Goal: Task Accomplishment & Management: Manage account settings

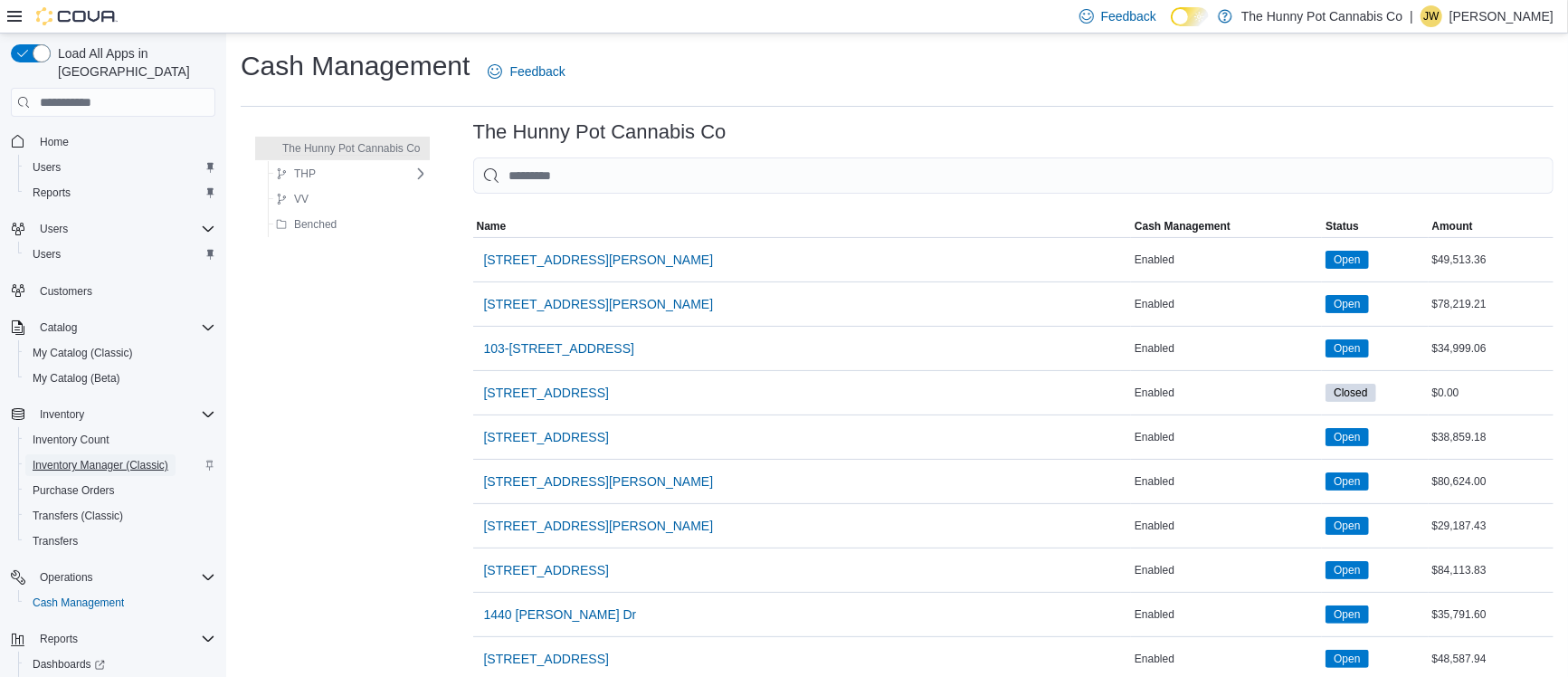
click at [86, 458] on span "Inventory Manager (Classic)" at bounding box center [99, 465] width 135 height 15
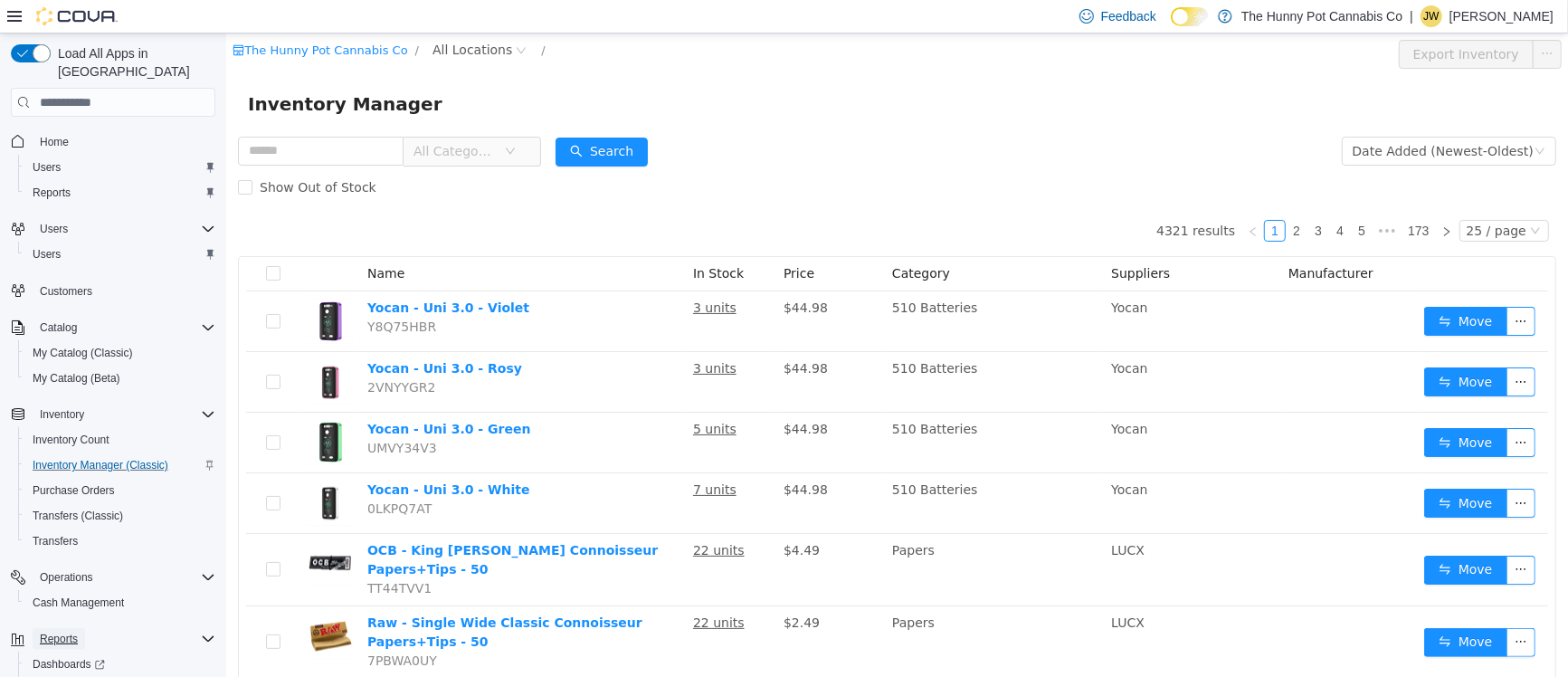
click at [53, 631] on span "Reports" at bounding box center [58, 638] width 38 height 15
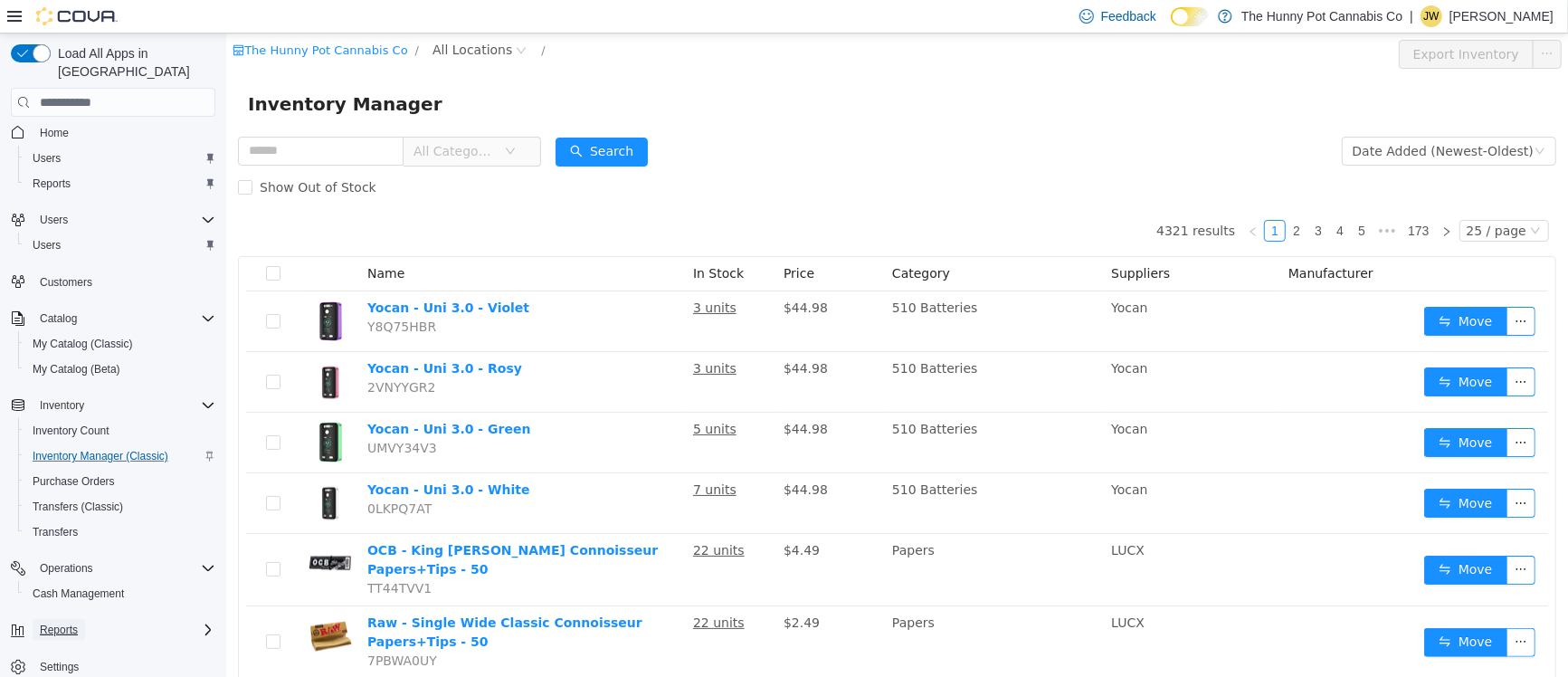
click at [66, 623] on span "Reports" at bounding box center [58, 630] width 38 height 15
click at [54, 673] on span "Reports" at bounding box center [51, 681] width 38 height 15
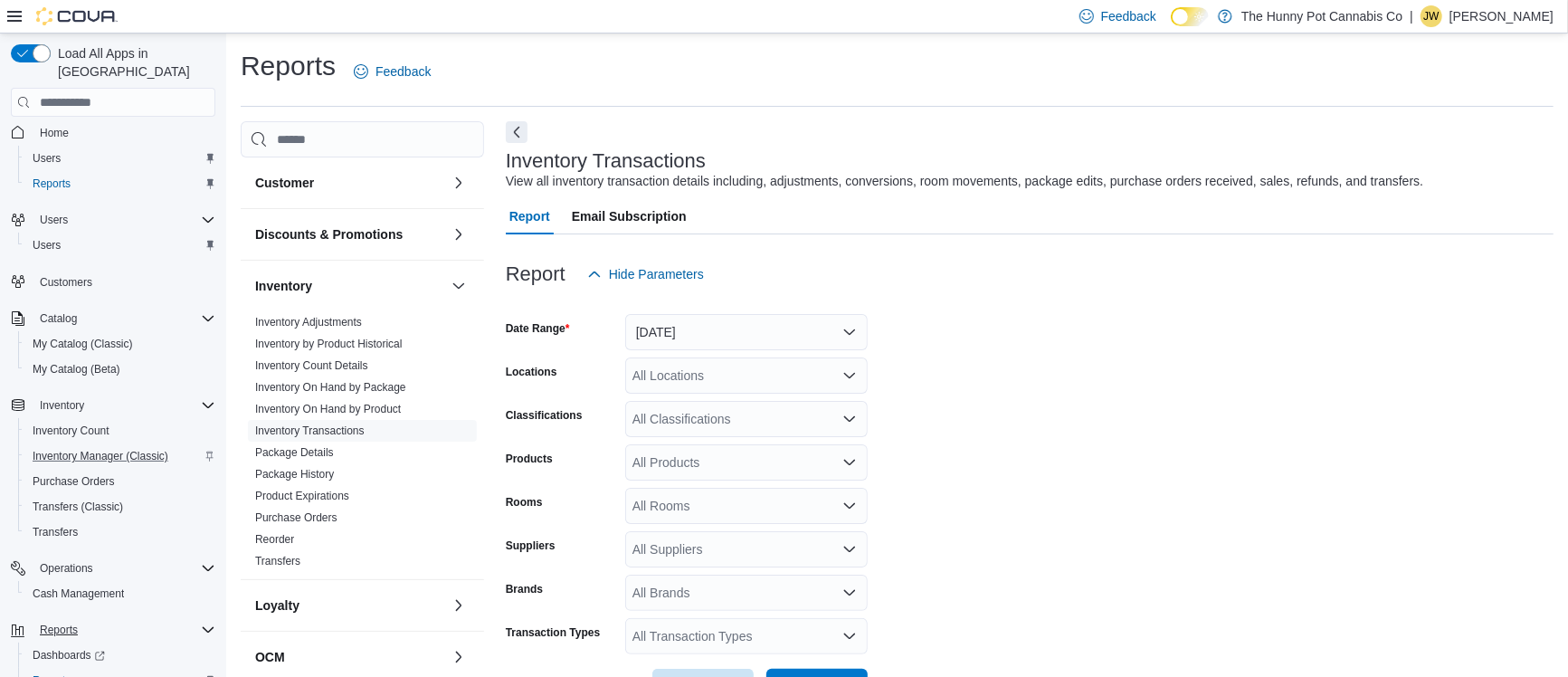
scroll to position [41, 0]
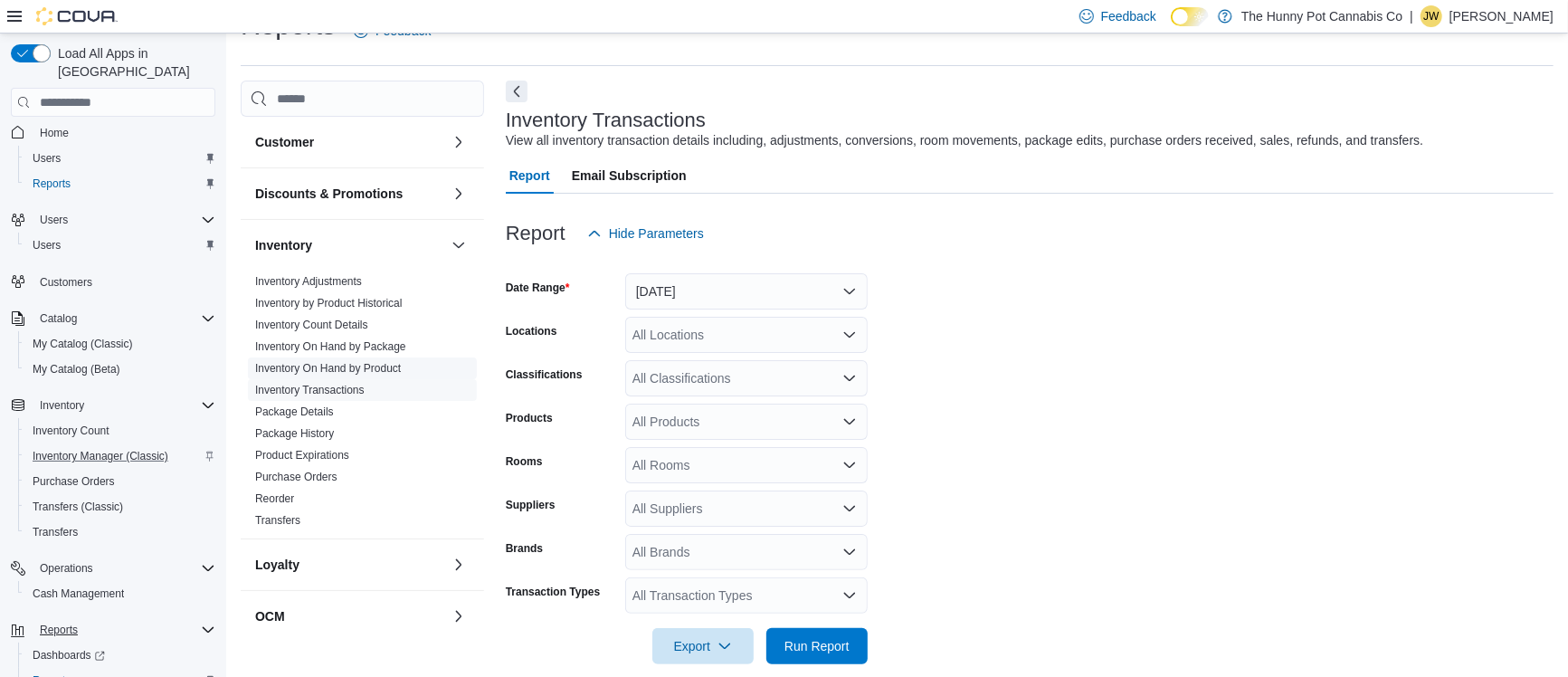
click at [378, 369] on link "Inventory On Hand by Product" at bounding box center [328, 368] width 146 height 13
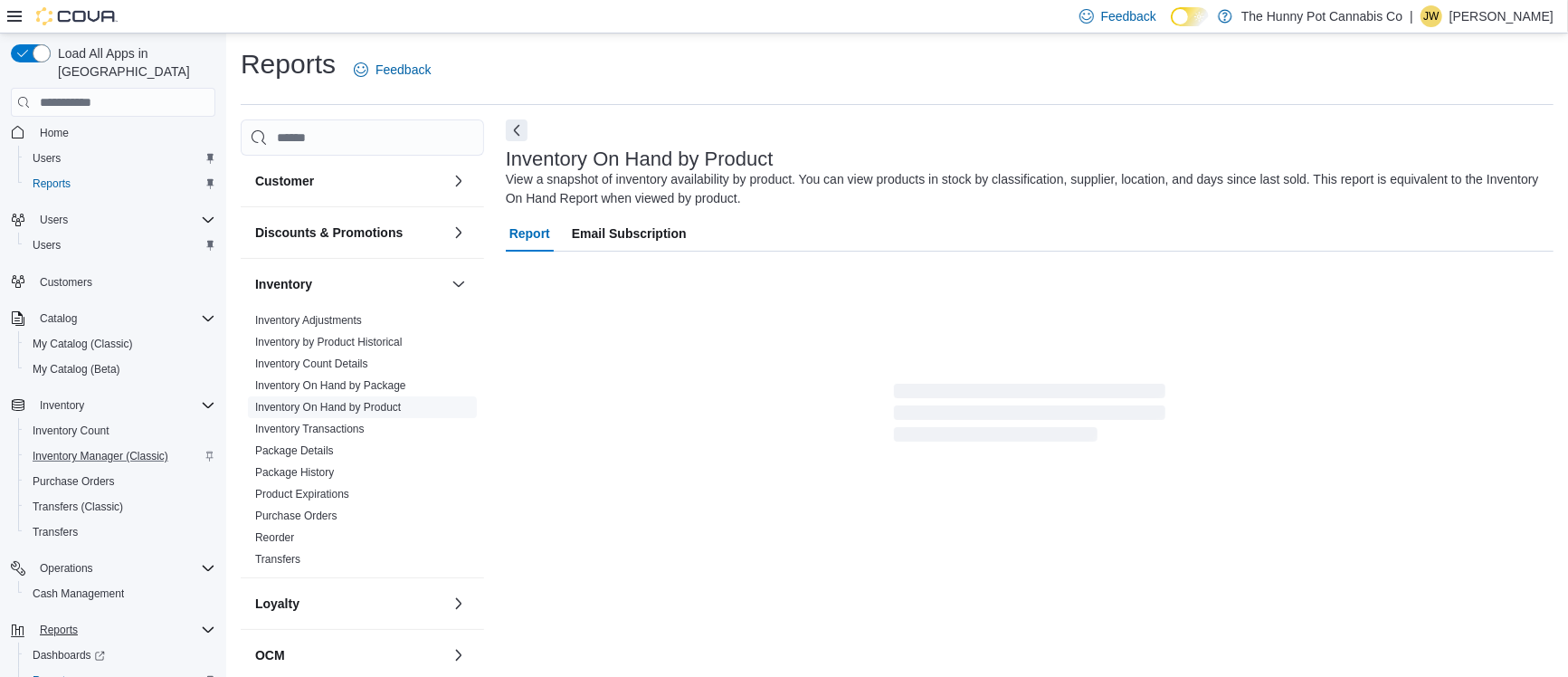
scroll to position [50, 0]
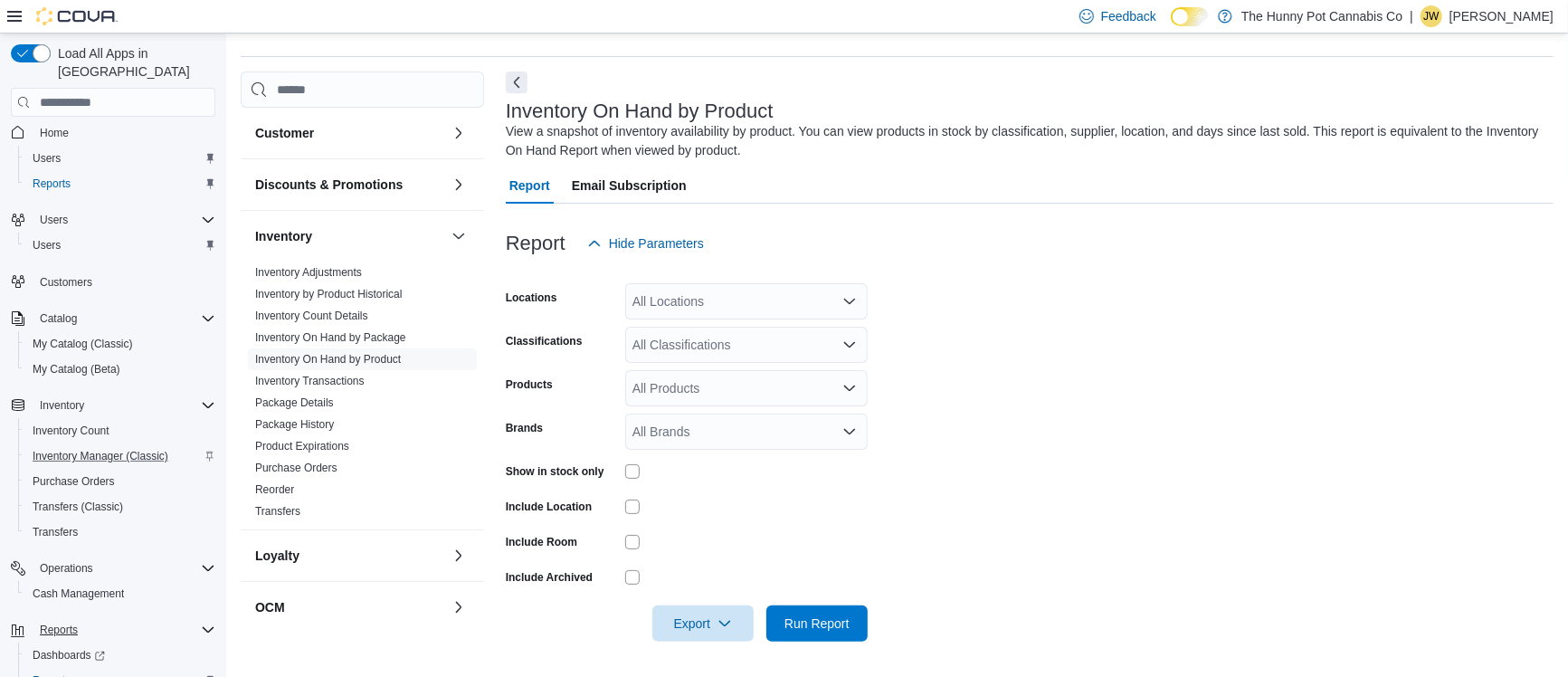
click at [630, 479] on div at bounding box center [746, 471] width 242 height 28
click at [57, 673] on span "Reports" at bounding box center [51, 681] width 38 height 15
click at [382, 361] on link "Inventory On Hand by Product" at bounding box center [328, 359] width 146 height 13
click at [351, 361] on link "Inventory On Hand by Product" at bounding box center [328, 359] width 146 height 13
click at [728, 298] on div "All Locations" at bounding box center [746, 300] width 242 height 36
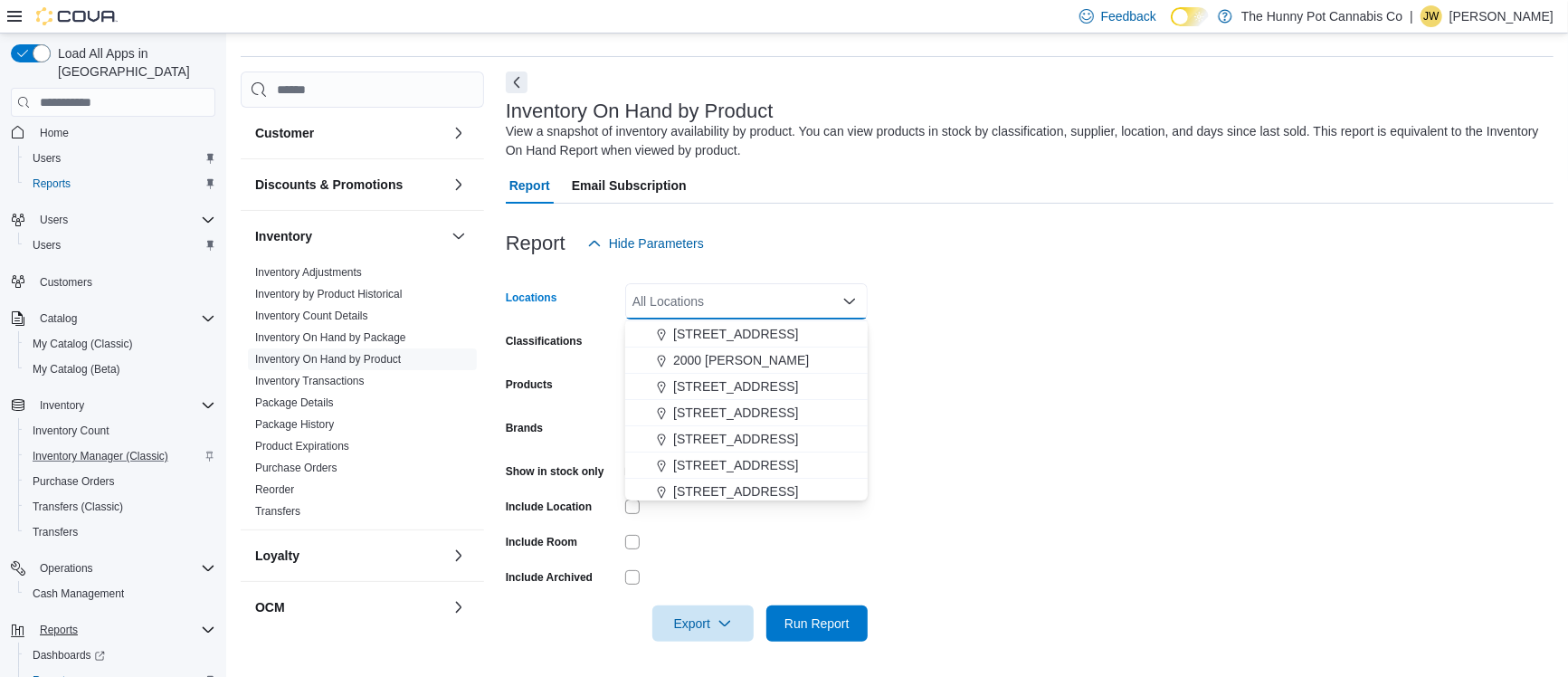
scroll to position [348, 0]
click at [666, 294] on div "All Locations Combo box. Selected. Combo box input. All Locations. Type some te…" at bounding box center [746, 300] width 242 height 36
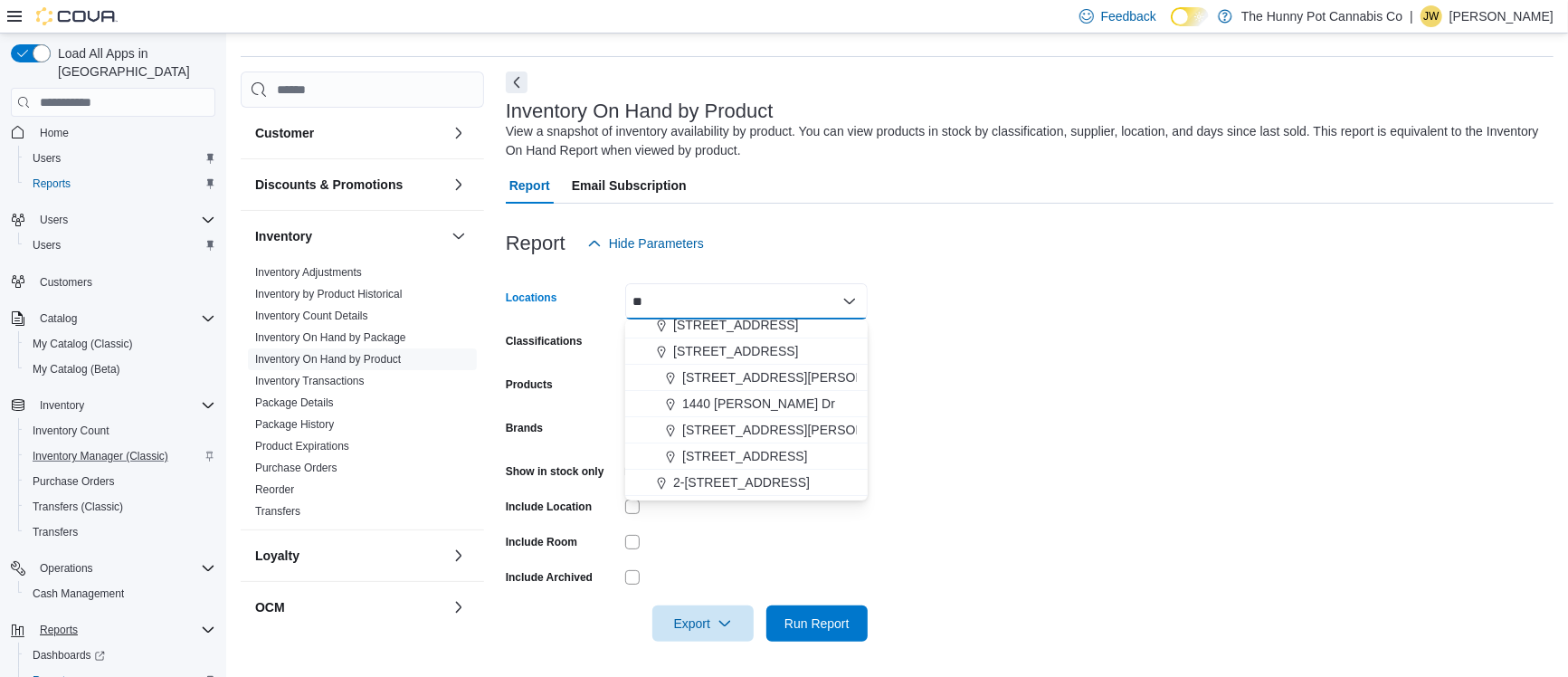
scroll to position [0, 0]
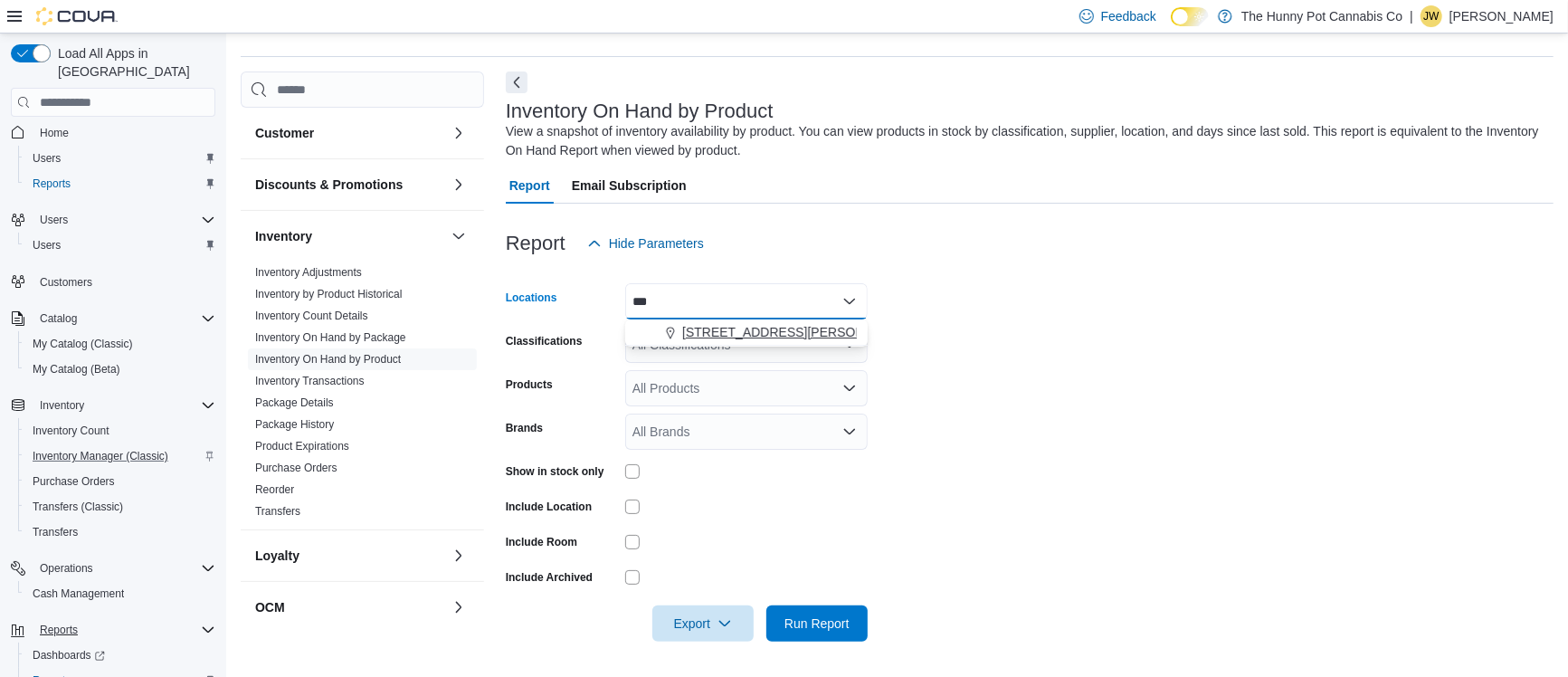
type input "***"
click at [711, 336] on span "[STREET_ADDRESS][PERSON_NAME]" at bounding box center [796, 333] width 229 height 18
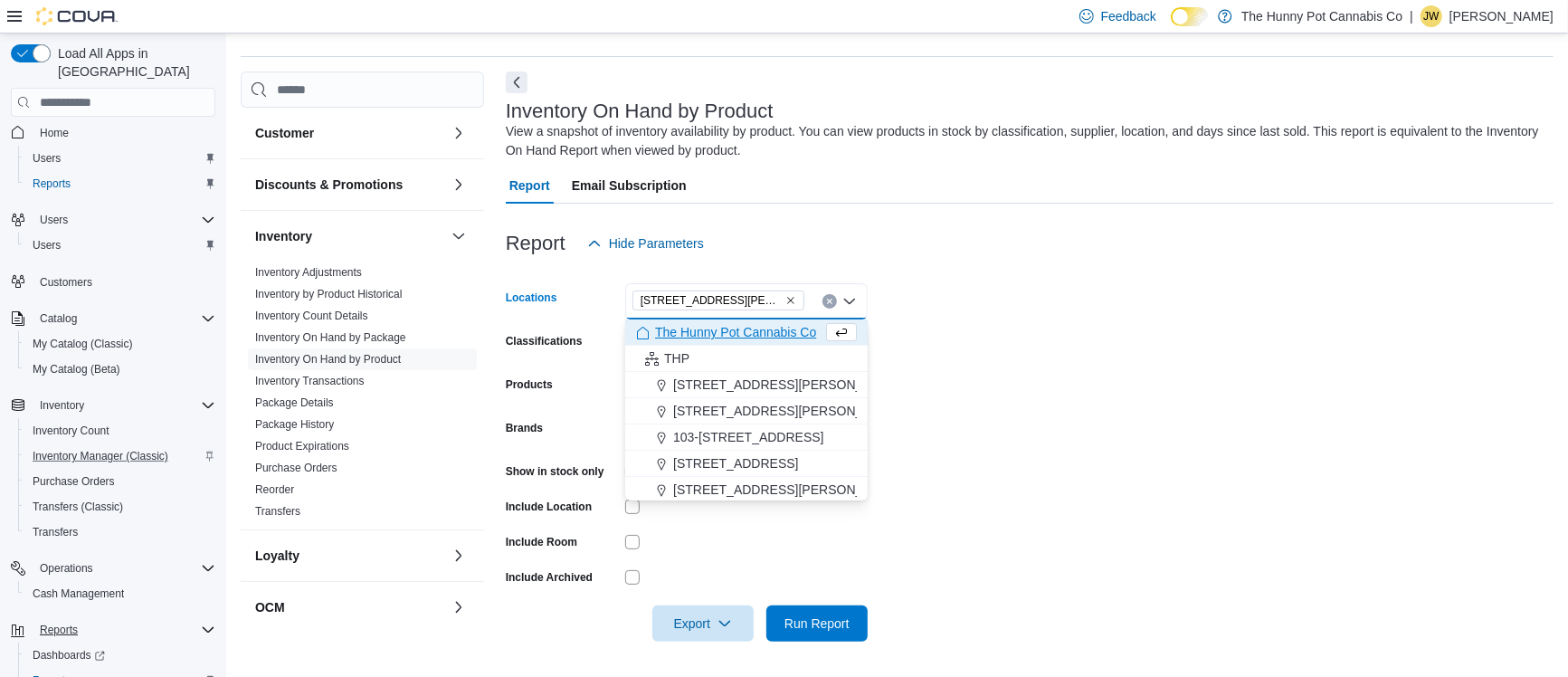
click at [929, 352] on form "Locations [STREET_ADDRESS][PERSON_NAME] Selected. [STREET_ADDRESS][PERSON_NAME]…" at bounding box center [1029, 451] width 1047 height 379
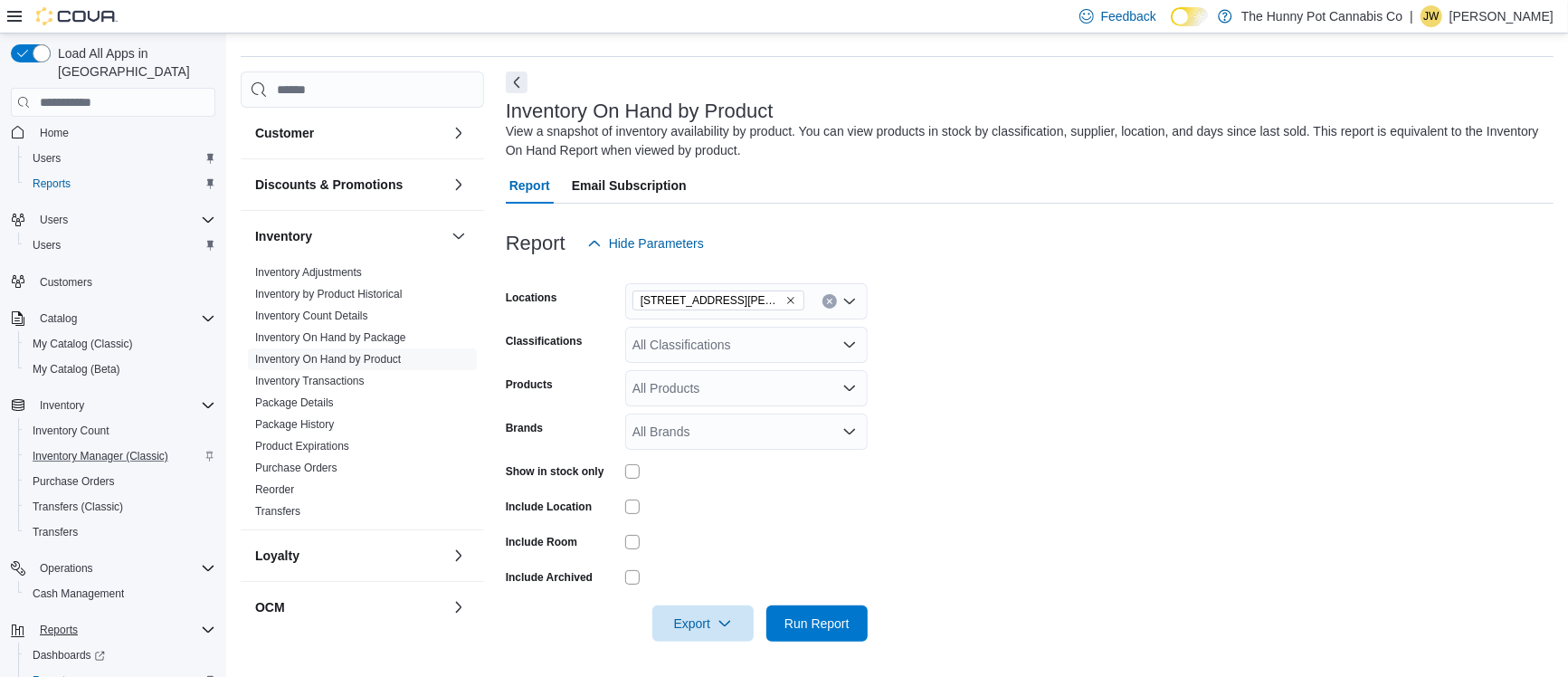
click at [768, 349] on div "All Classifications" at bounding box center [746, 344] width 242 height 36
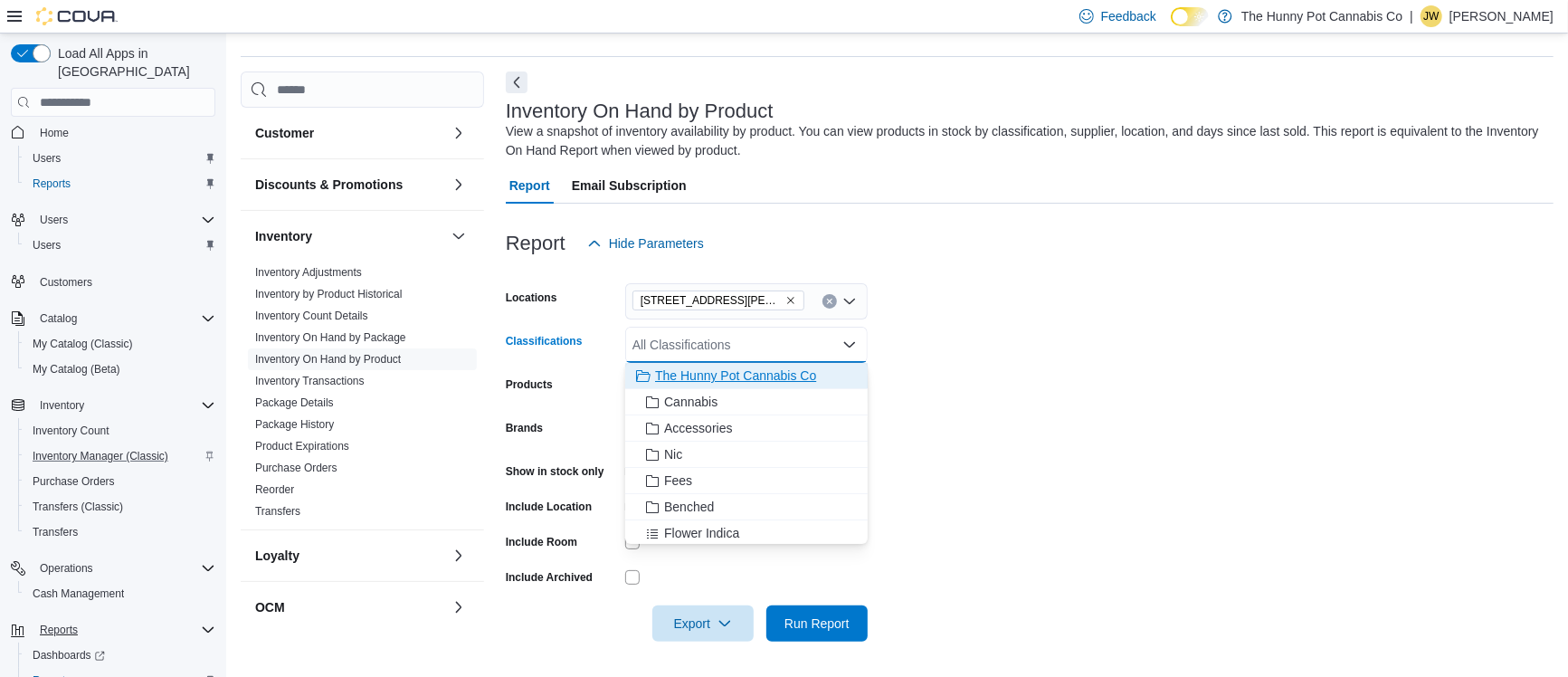
click at [758, 376] on span "The Hunny Pot Cannabis Co" at bounding box center [735, 376] width 161 height 18
click at [1055, 312] on form "Locations [STREET_ADDRESS][PERSON_NAME] Classifications The Hunny Pot Cannabis …" at bounding box center [1029, 451] width 1047 height 379
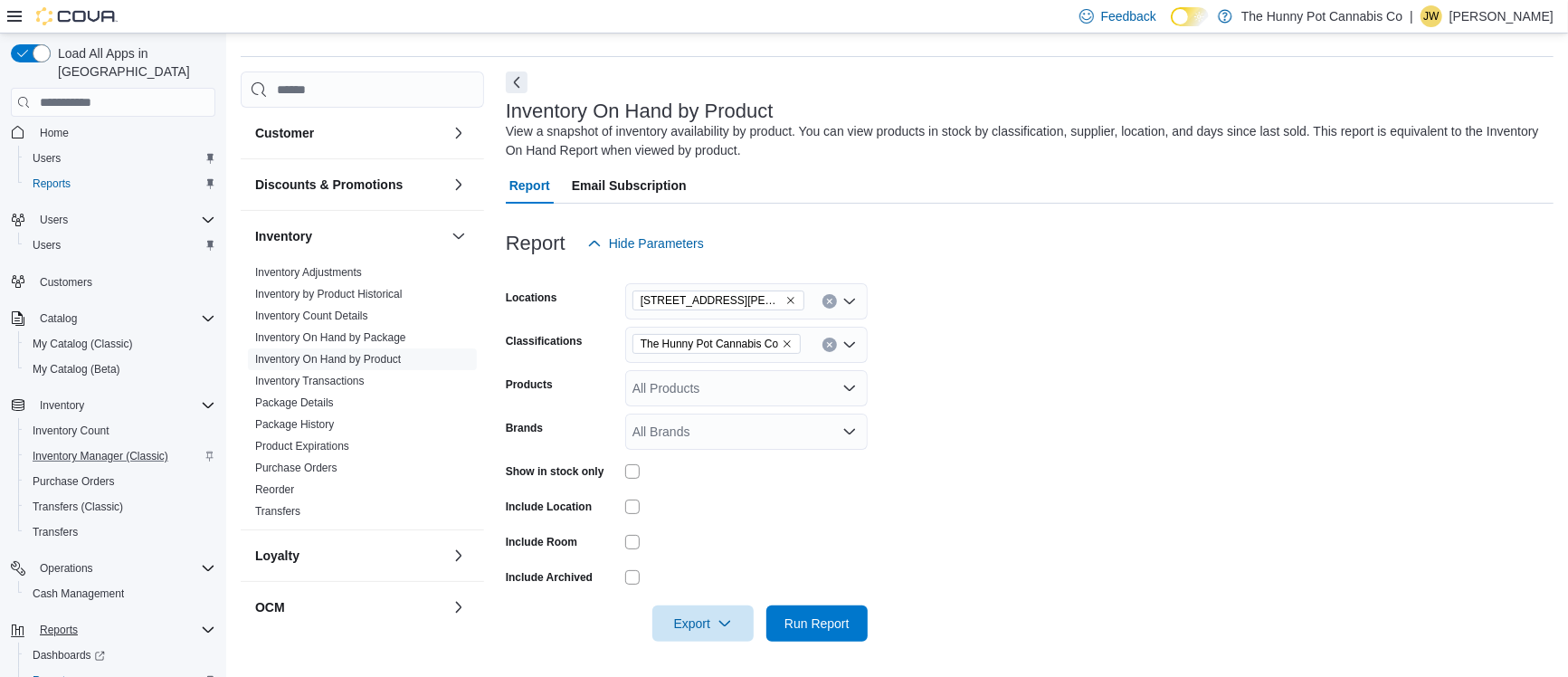
click at [828, 344] on icon "Clear input" at bounding box center [829, 344] width 5 height 5
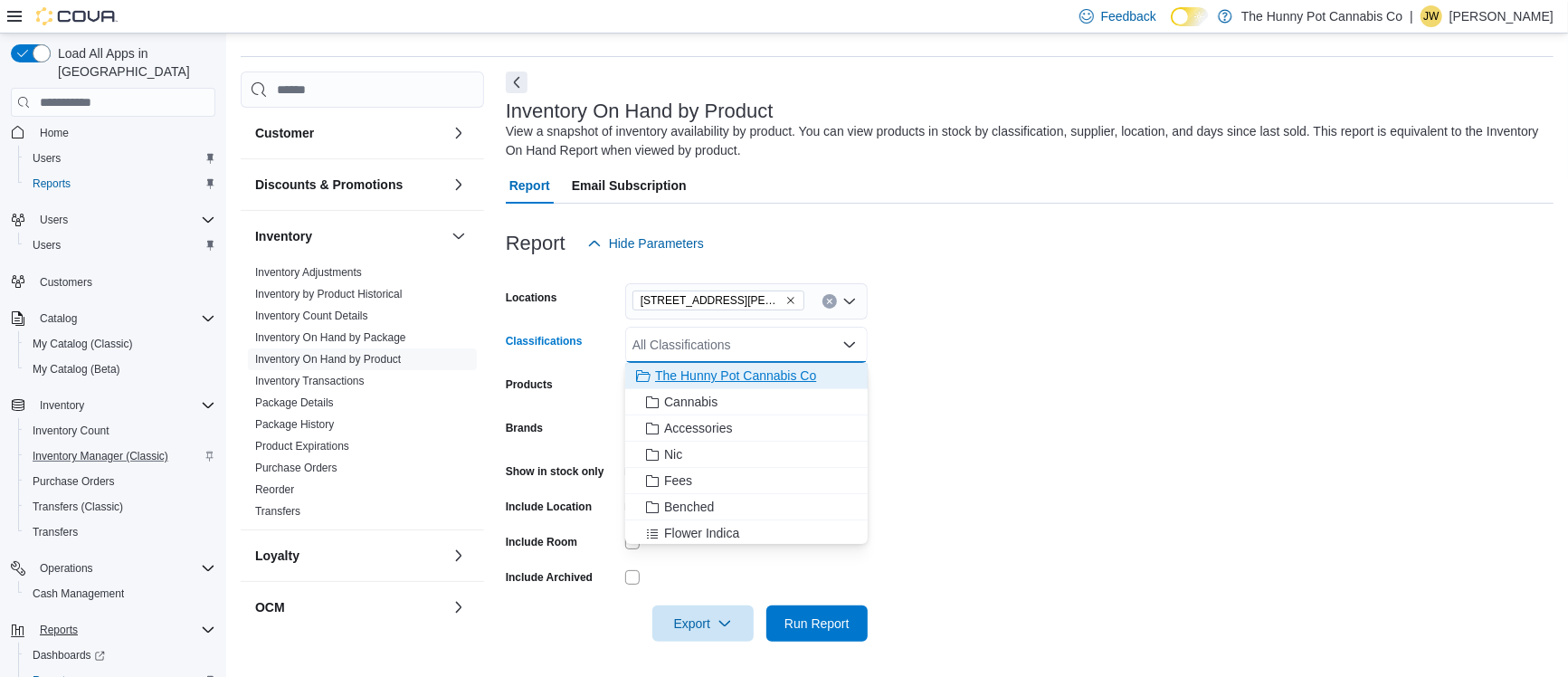
click at [776, 372] on span "The Hunny Pot Cannabis Co" at bounding box center [735, 376] width 161 height 18
click at [980, 309] on form "Locations [STREET_ADDRESS][PERSON_NAME] Classifications The Hunny Pot Cannabis …" at bounding box center [1029, 451] width 1047 height 379
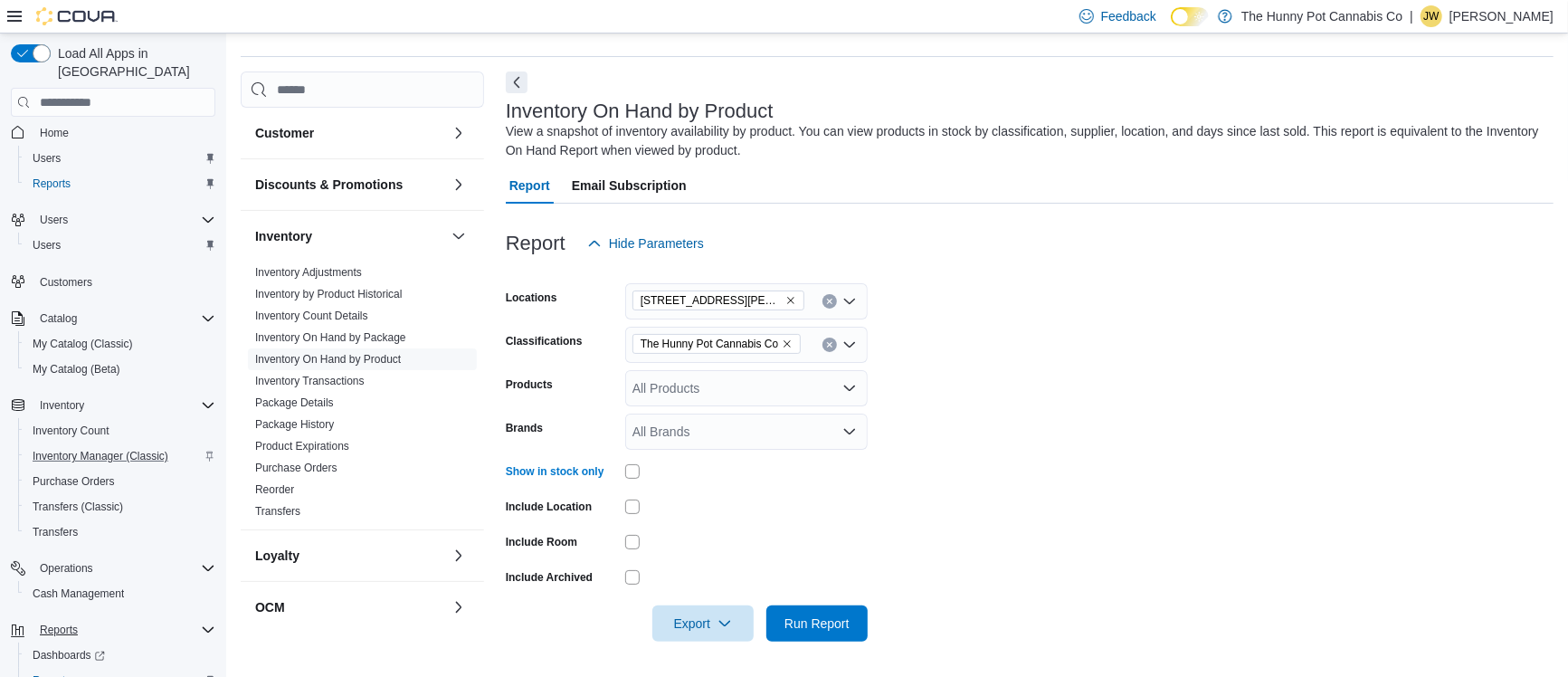
click at [1136, 513] on form "Locations [STREET_ADDRESS][PERSON_NAME] Classifications The Hunny Pot Cannabis …" at bounding box center [1029, 451] width 1047 height 379
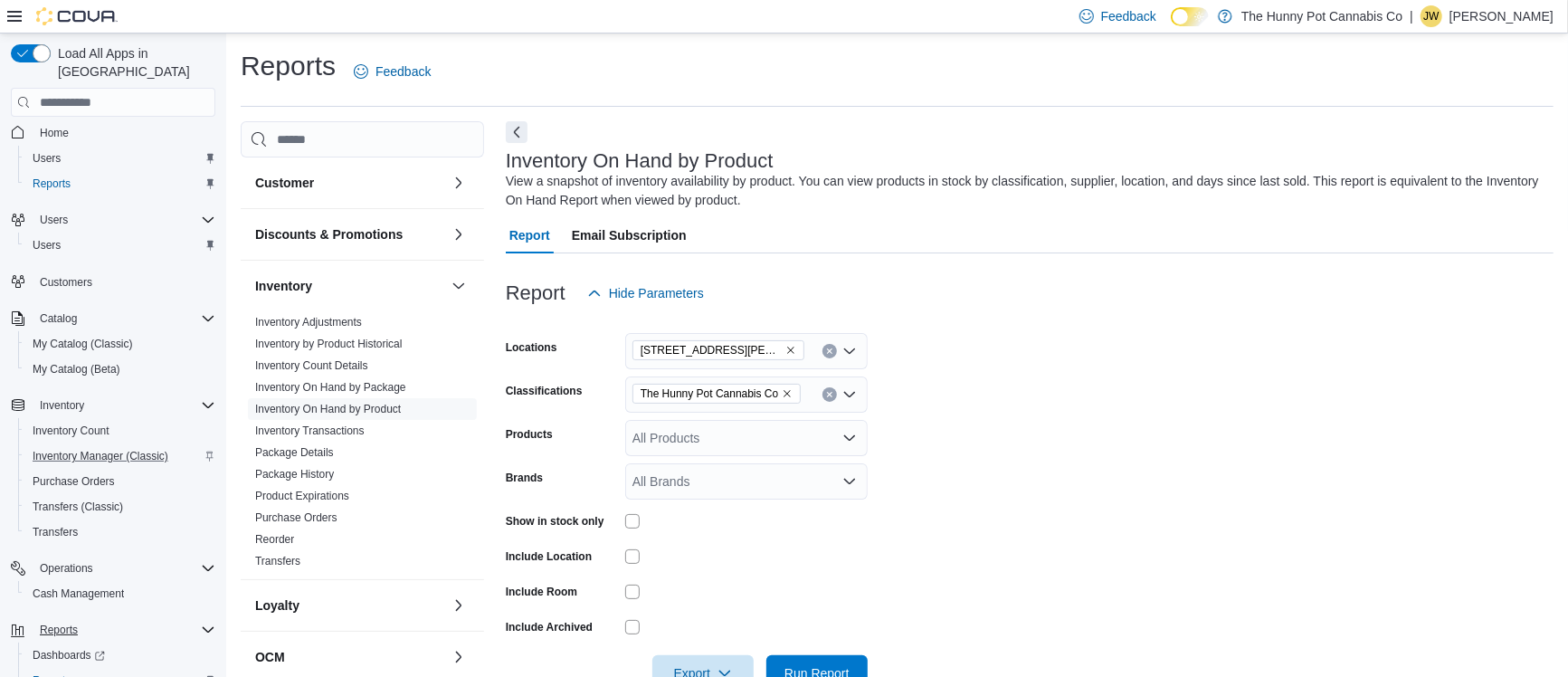
scroll to position [50, 0]
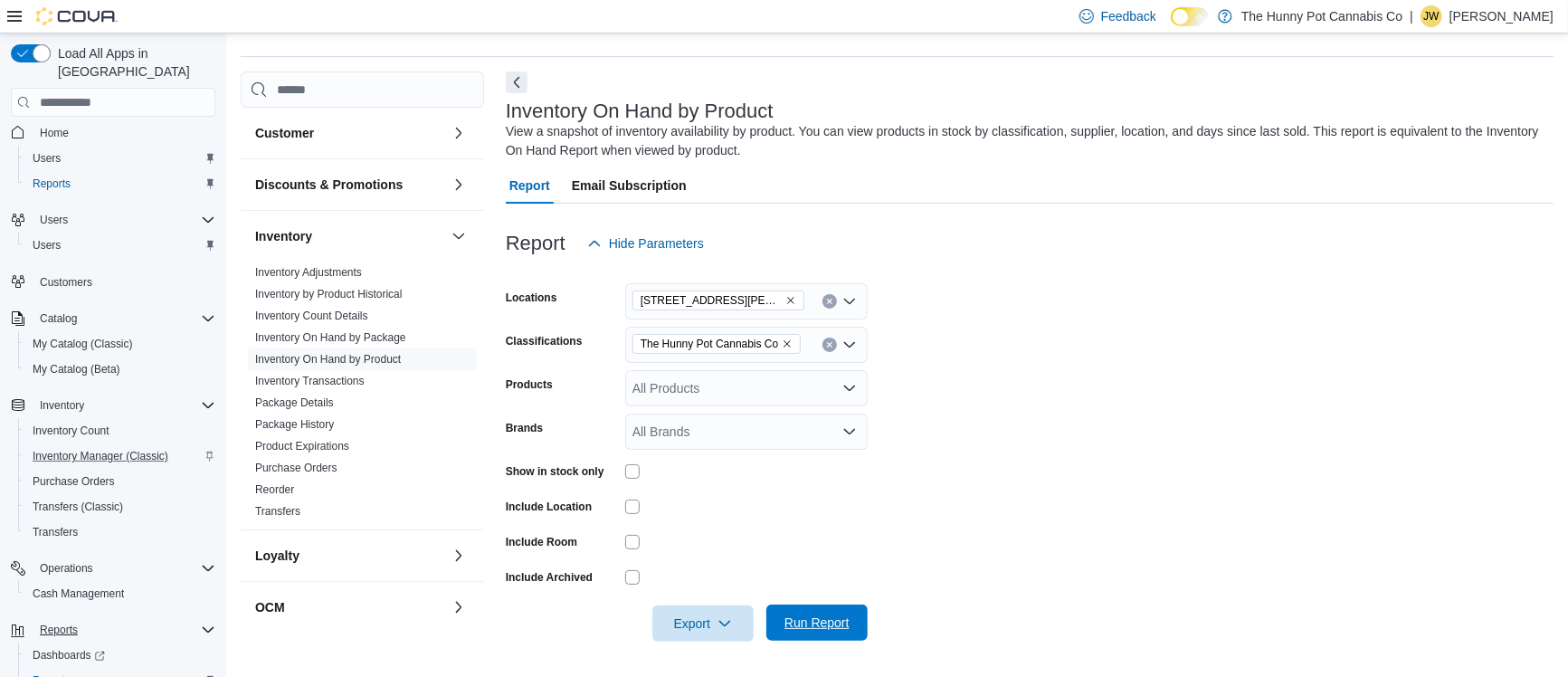
click at [820, 621] on span "Run Report" at bounding box center [816, 623] width 65 height 18
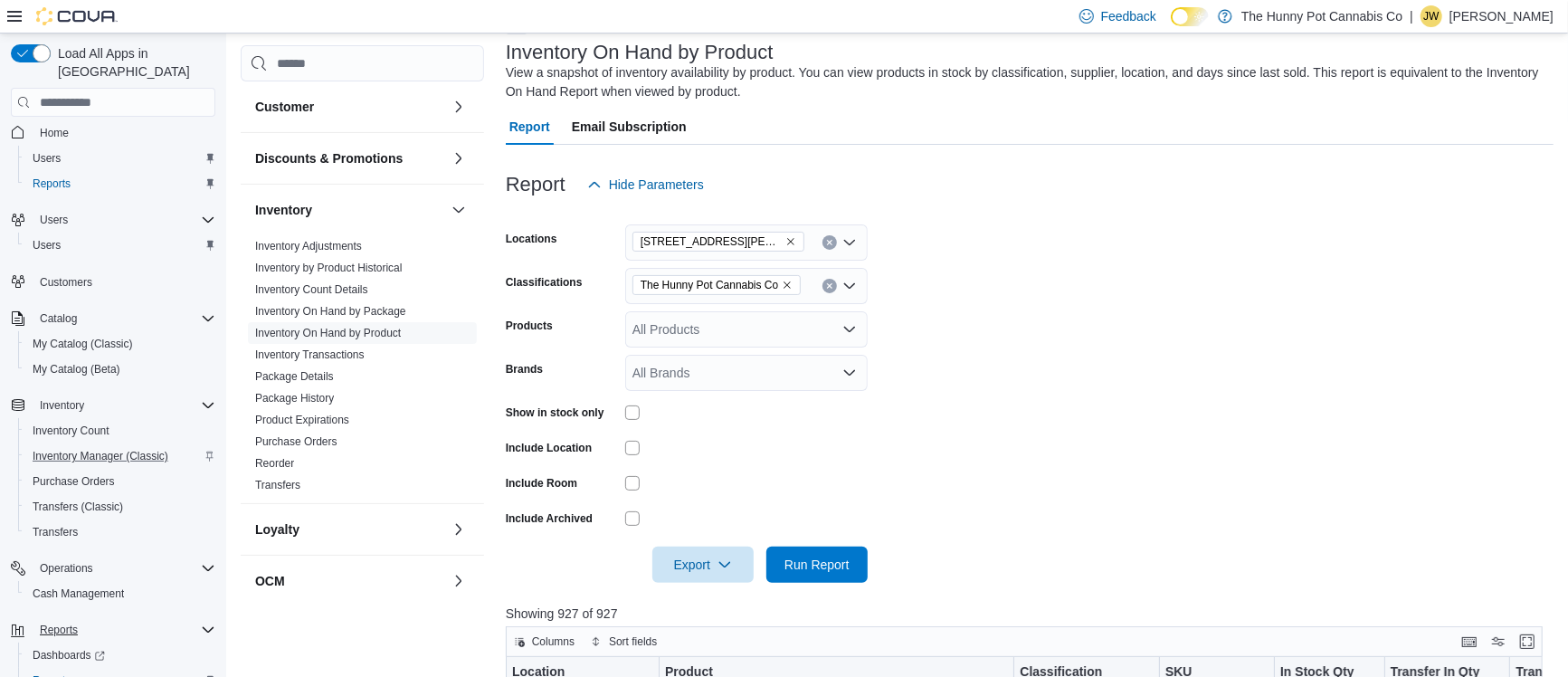
scroll to position [107, 0]
click at [682, 564] on span "Export" at bounding box center [703, 565] width 79 height 36
click at [743, 461] on span "Export to Excel" at bounding box center [706, 460] width 81 height 15
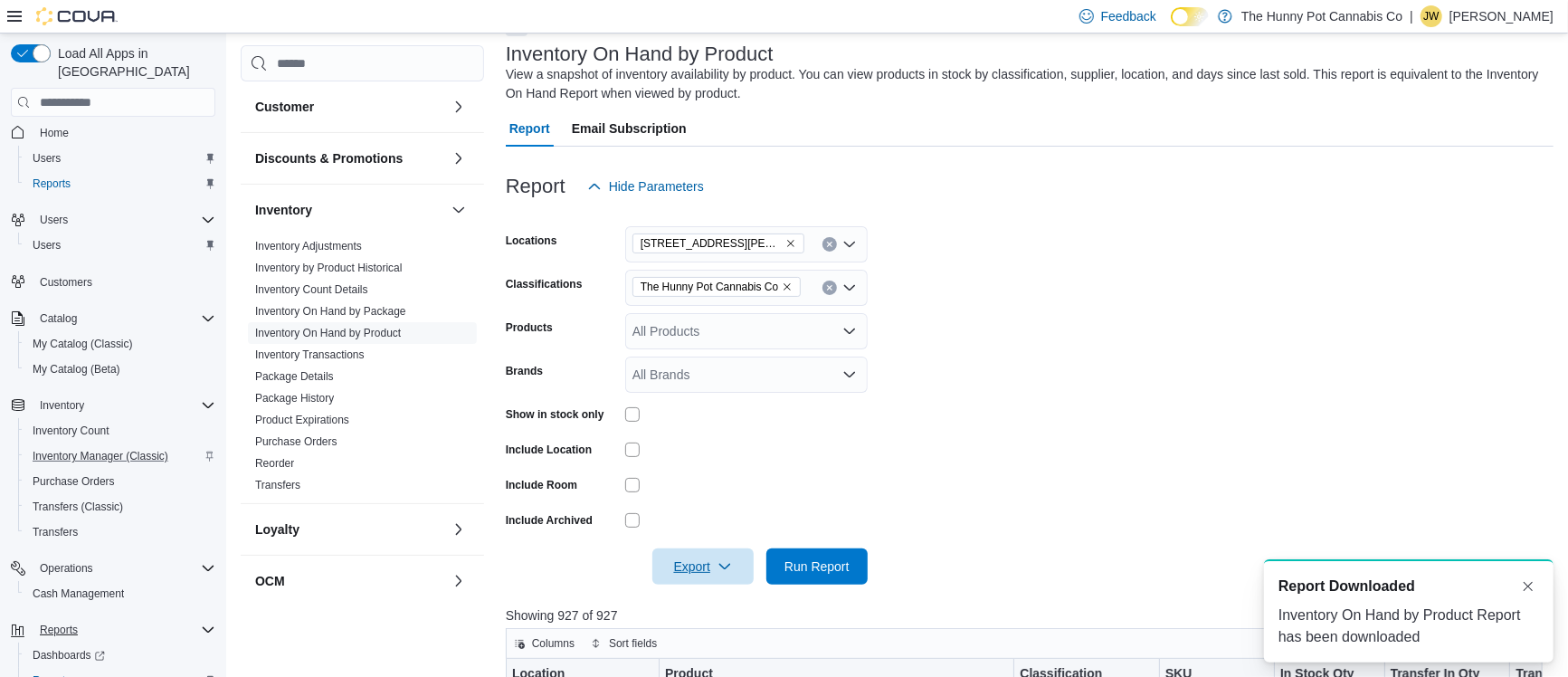
scroll to position [0, 0]
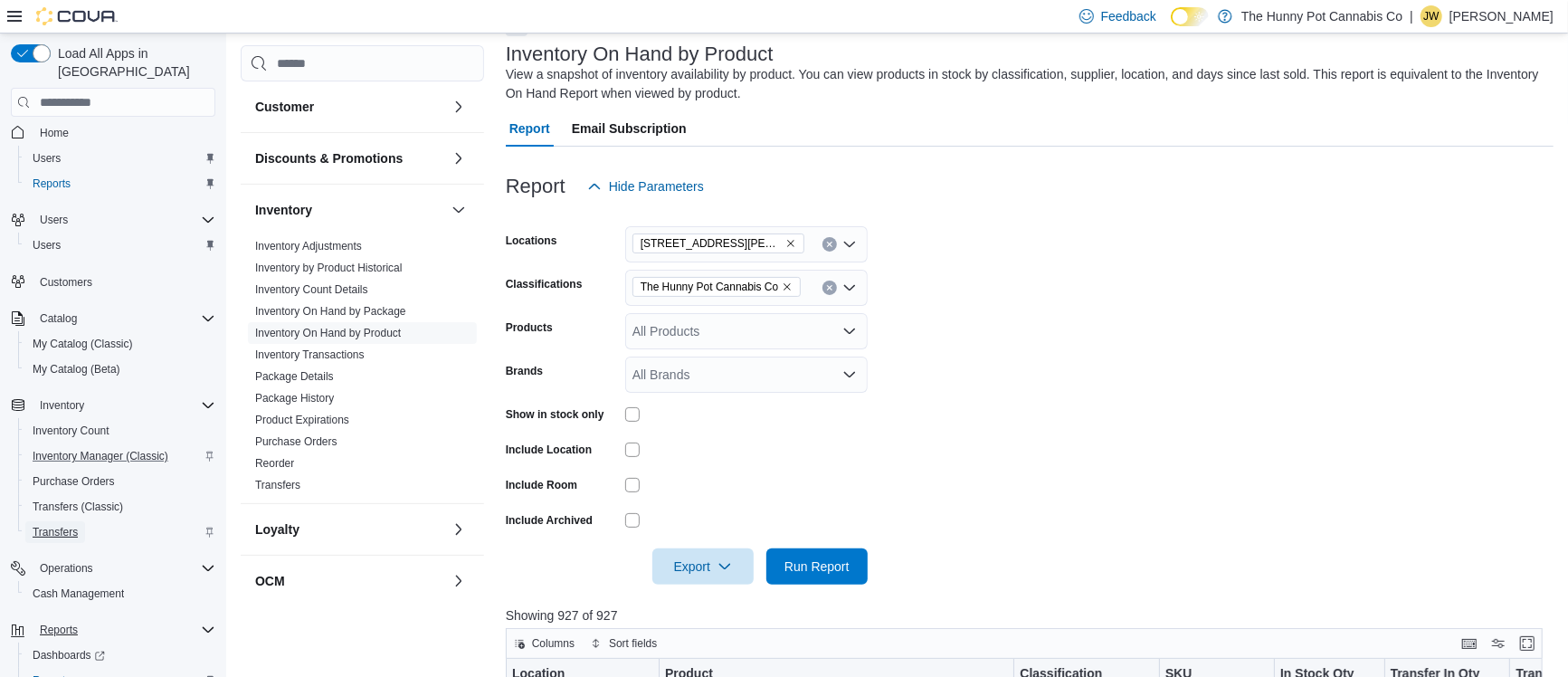
click at [49, 525] on span "Transfers" at bounding box center [54, 532] width 45 height 15
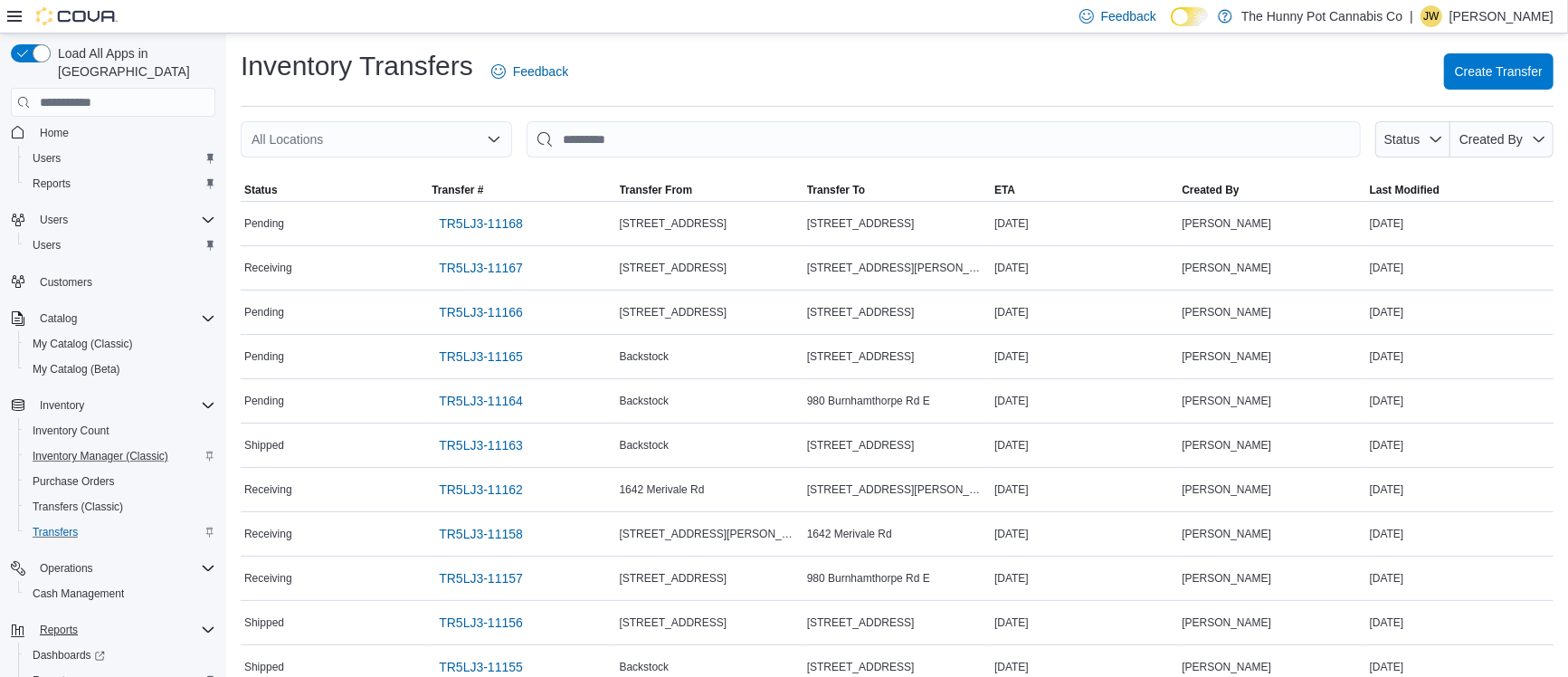
click at [319, 150] on div "All Locations" at bounding box center [376, 139] width 272 height 36
type input "***"
click at [425, 166] on span "[STREET_ADDRESS][PERSON_NAME]" at bounding box center [434, 170] width 229 height 18
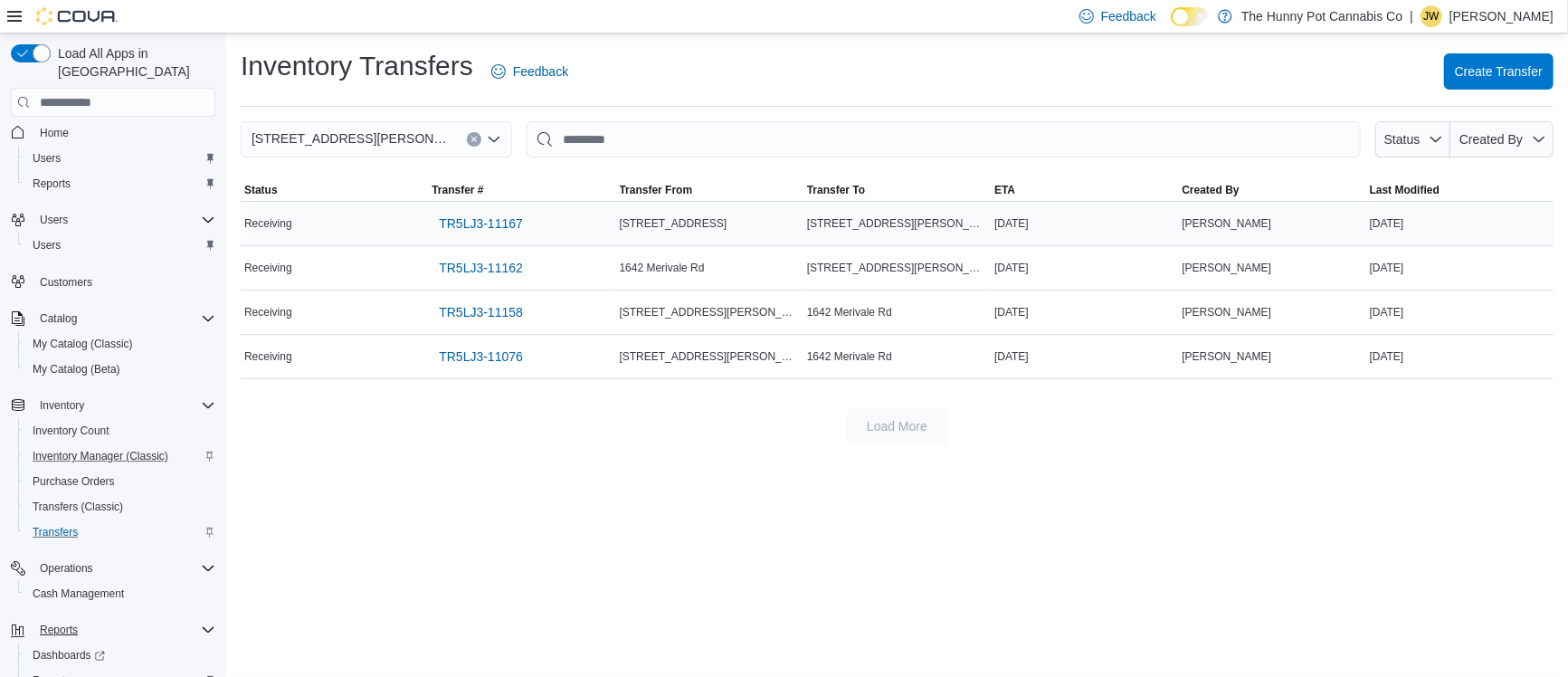
click at [777, 205] on td "Transfer From [STREET_ADDRESS]" at bounding box center [709, 224] width 187 height 44
click at [104, 449] on span "Inventory Manager (Classic)" at bounding box center [99, 456] width 135 height 15
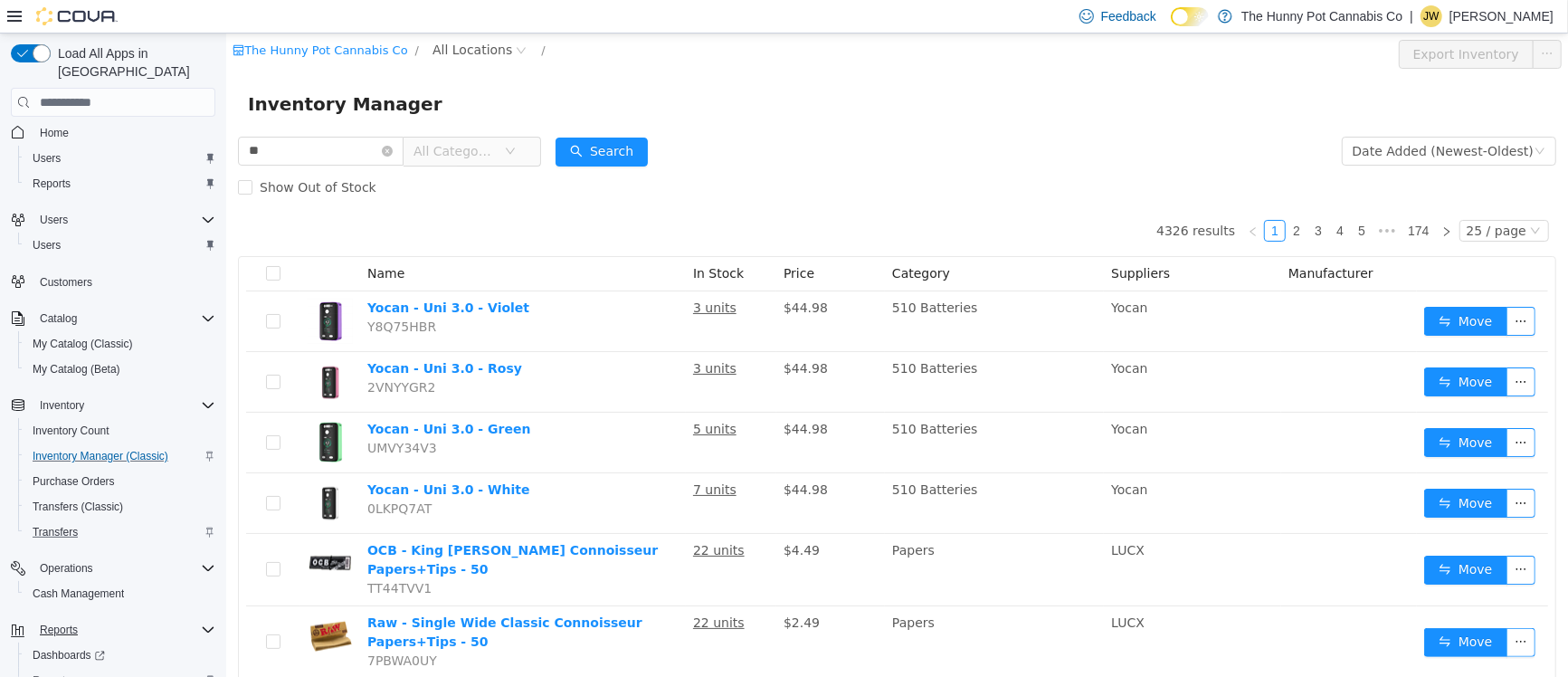
type input "*"
type input "*********"
click at [515, 152] on icon "icon: down" at bounding box center [509, 151] width 11 height 11
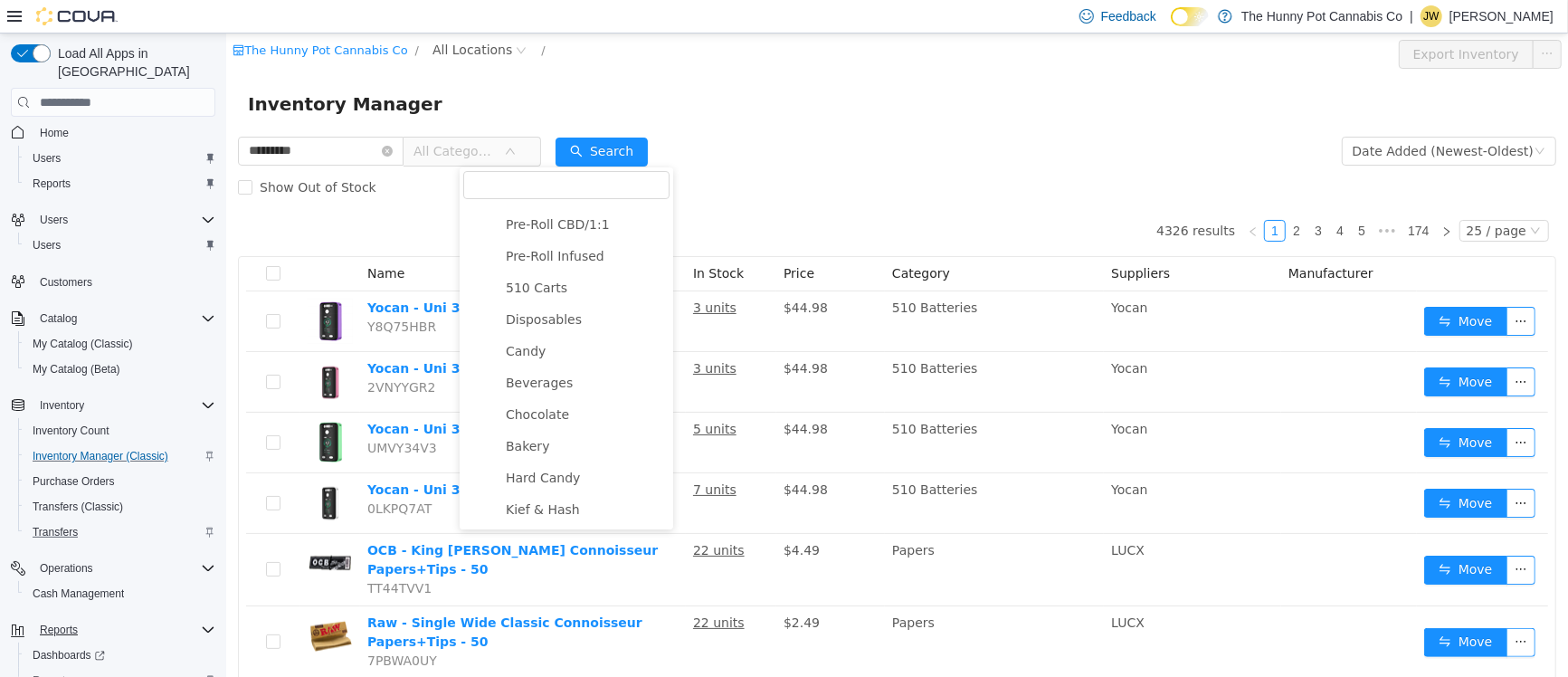
scroll to position [282, 0]
click at [533, 286] on span "510 Carts" at bounding box center [535, 285] width 62 height 15
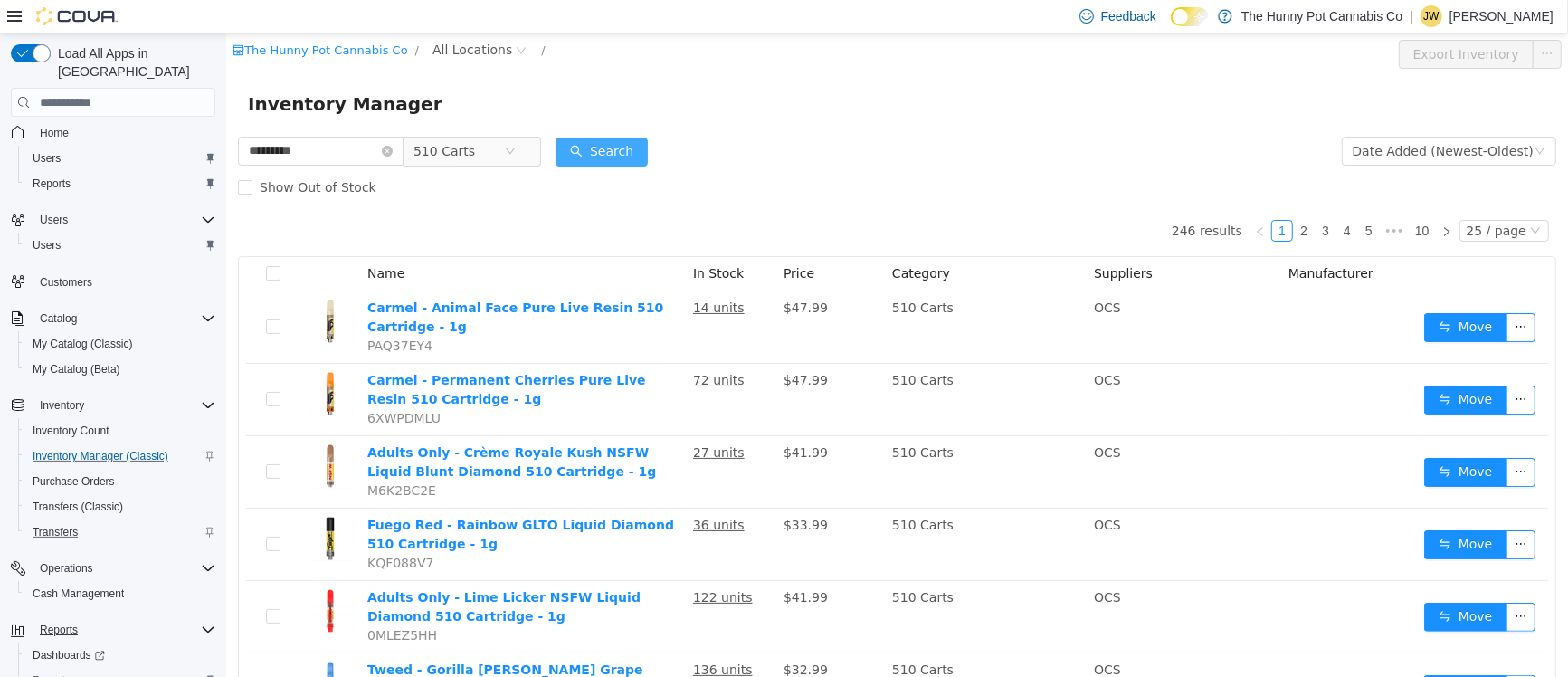
click at [647, 139] on button "Search" at bounding box center [601, 151] width 92 height 29
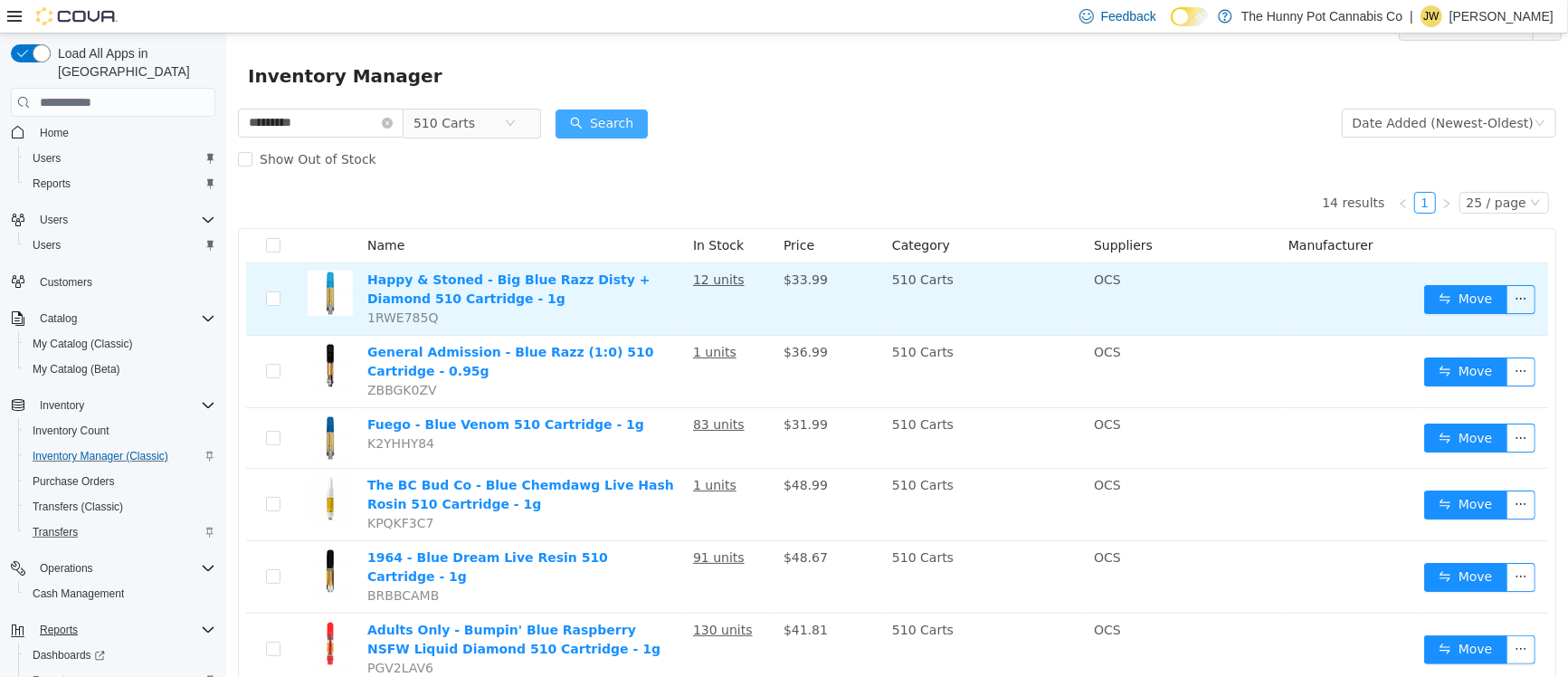
scroll to position [29, 0]
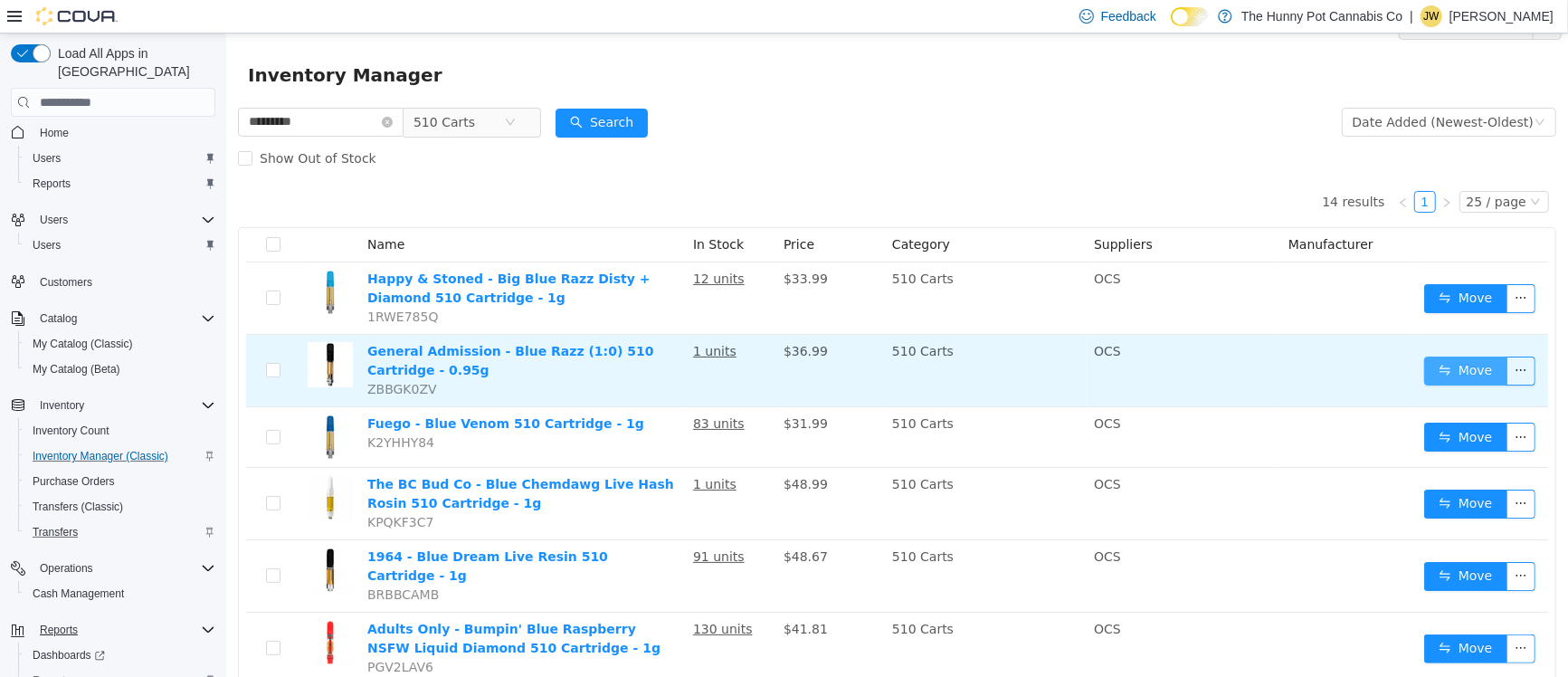
click at [1434, 373] on button "Move" at bounding box center [1465, 370] width 83 height 29
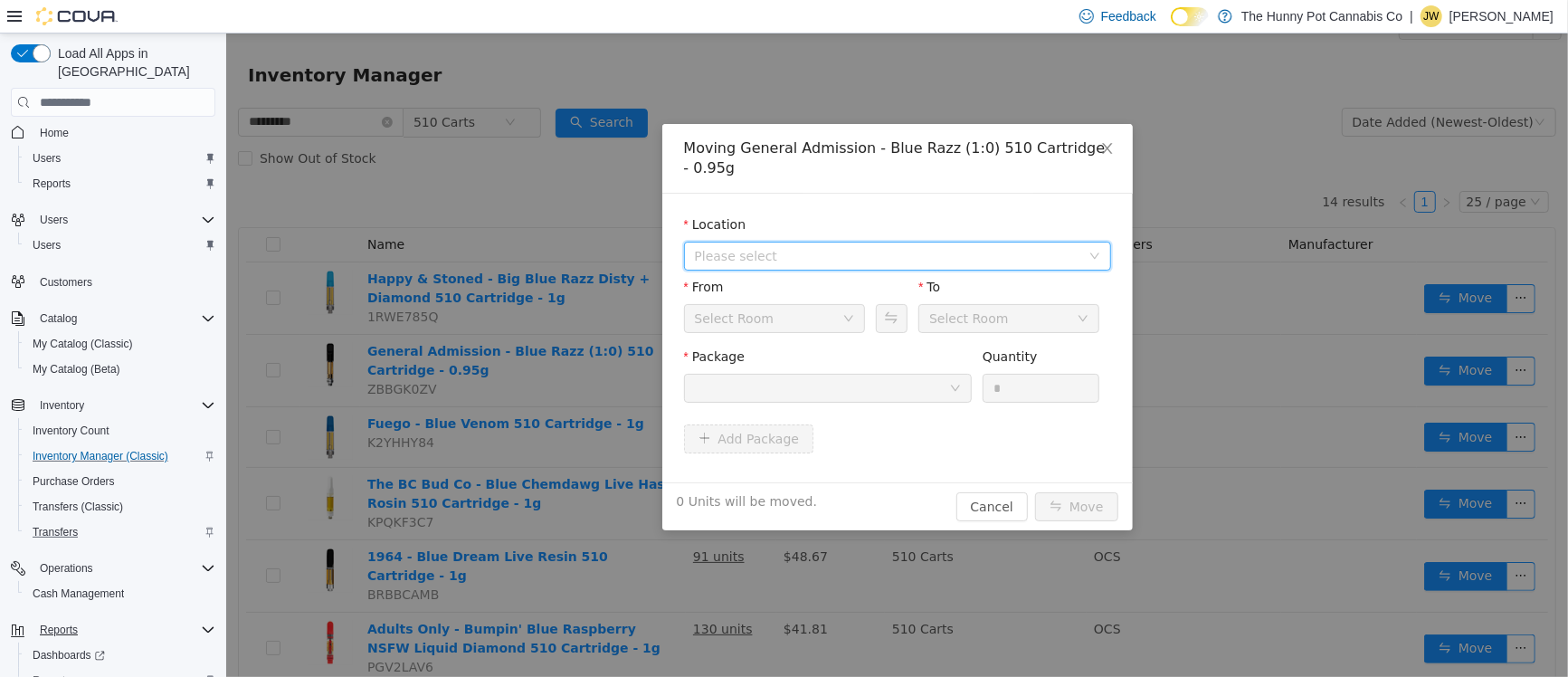
click at [950, 247] on span "Please select" at bounding box center [886, 256] width 385 height 18
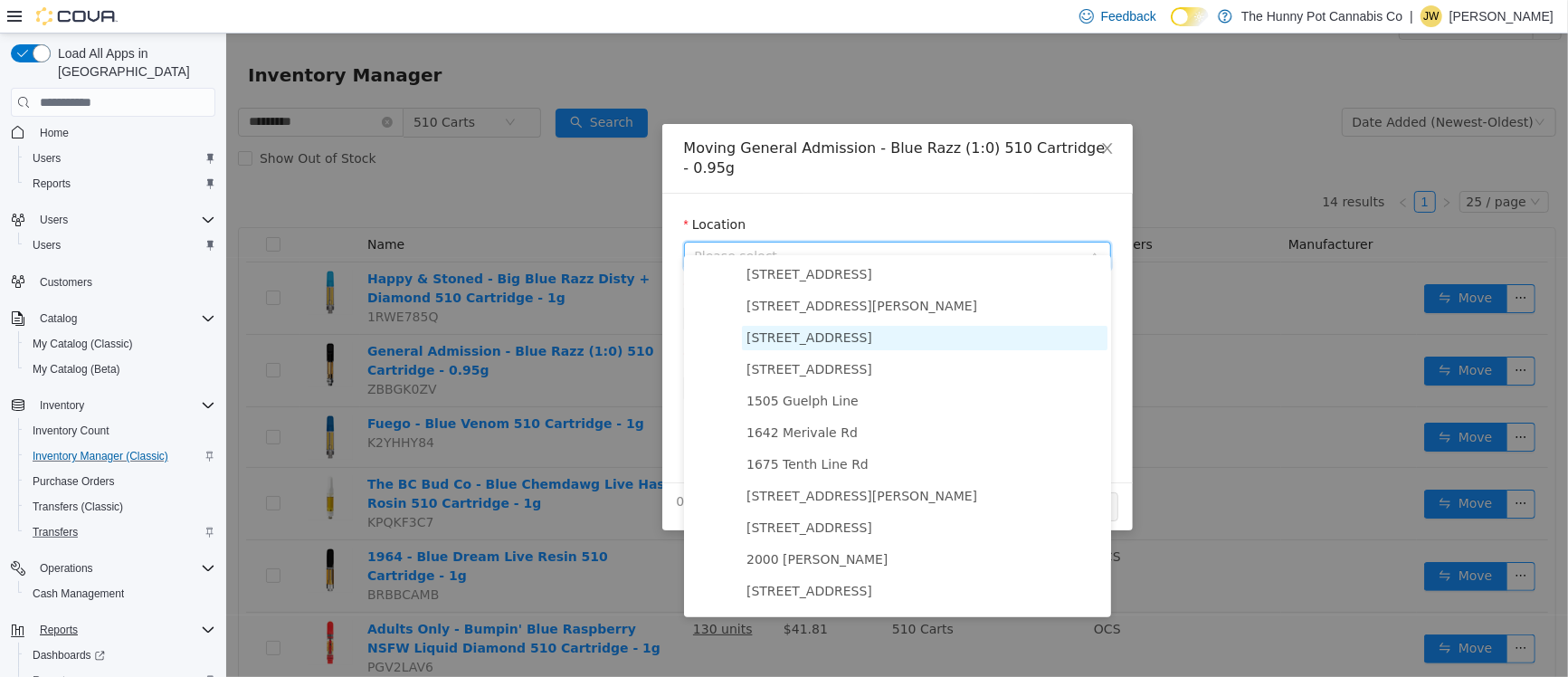
scroll to position [0, 0]
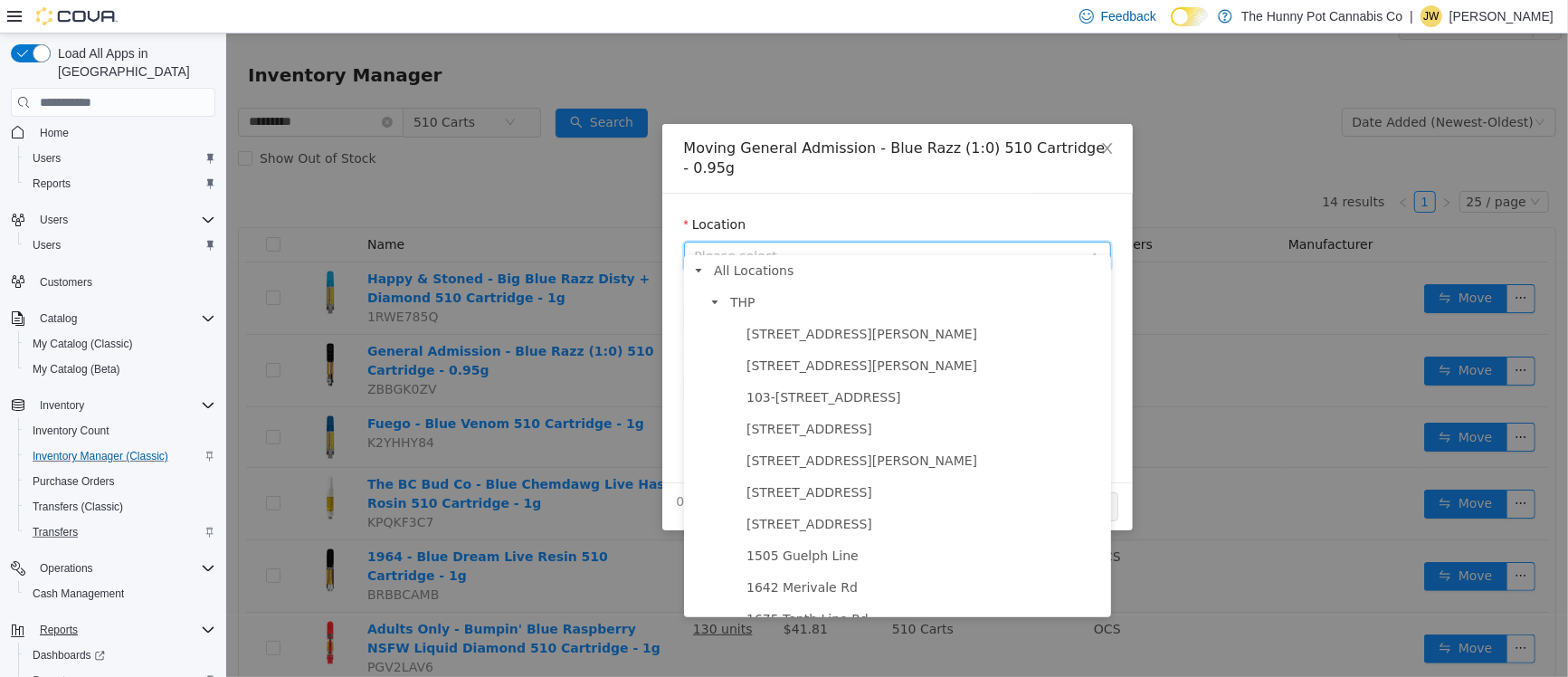
click at [724, 247] on span "Please select" at bounding box center [886, 256] width 385 height 18
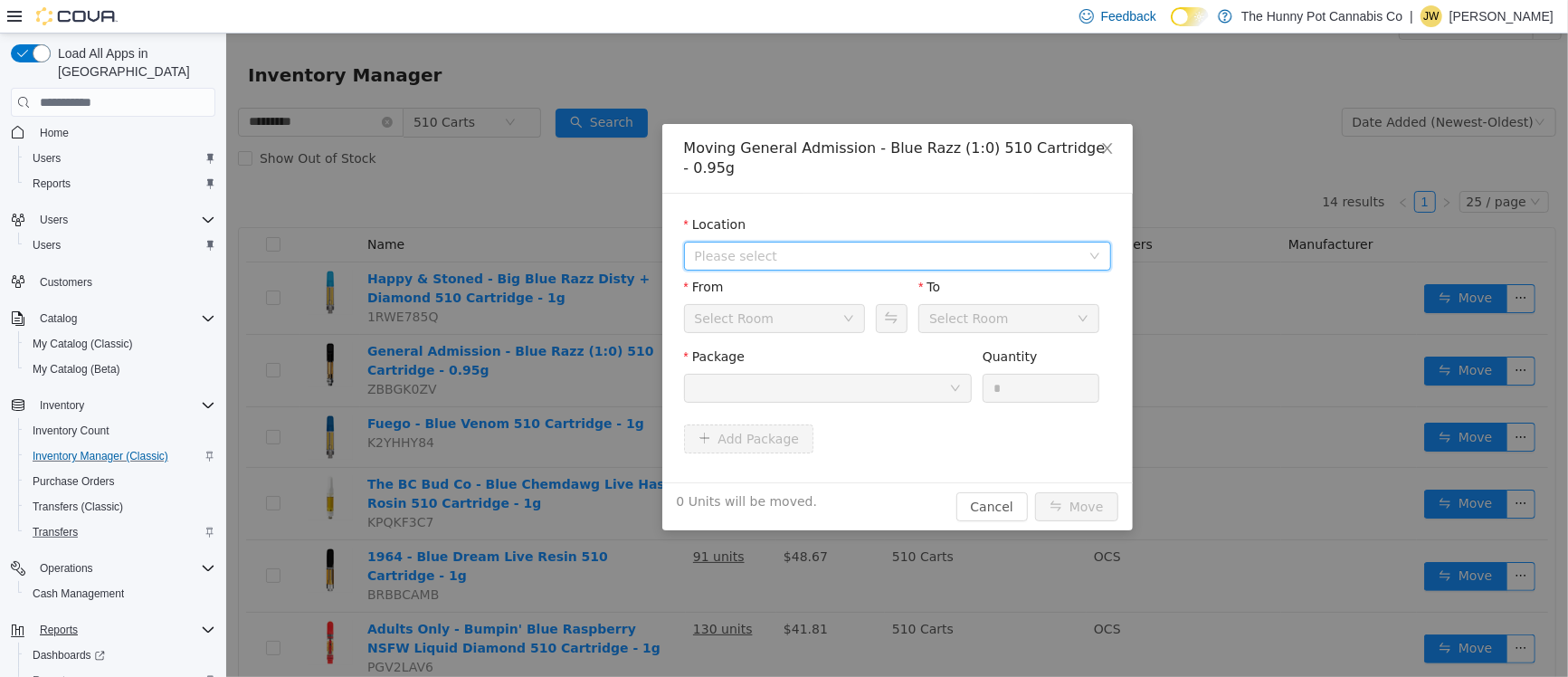
click at [720, 247] on span "Please select" at bounding box center [886, 256] width 385 height 18
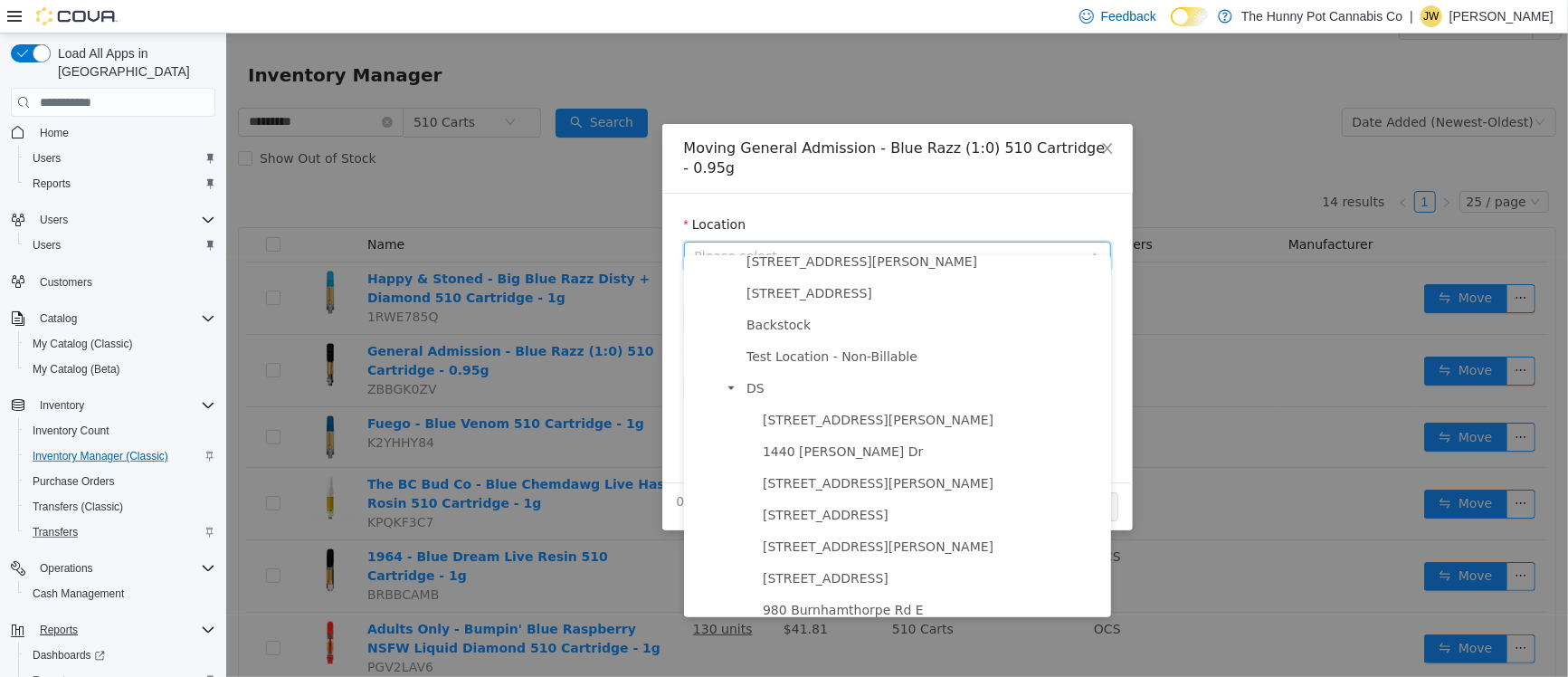
scroll to position [971, 0]
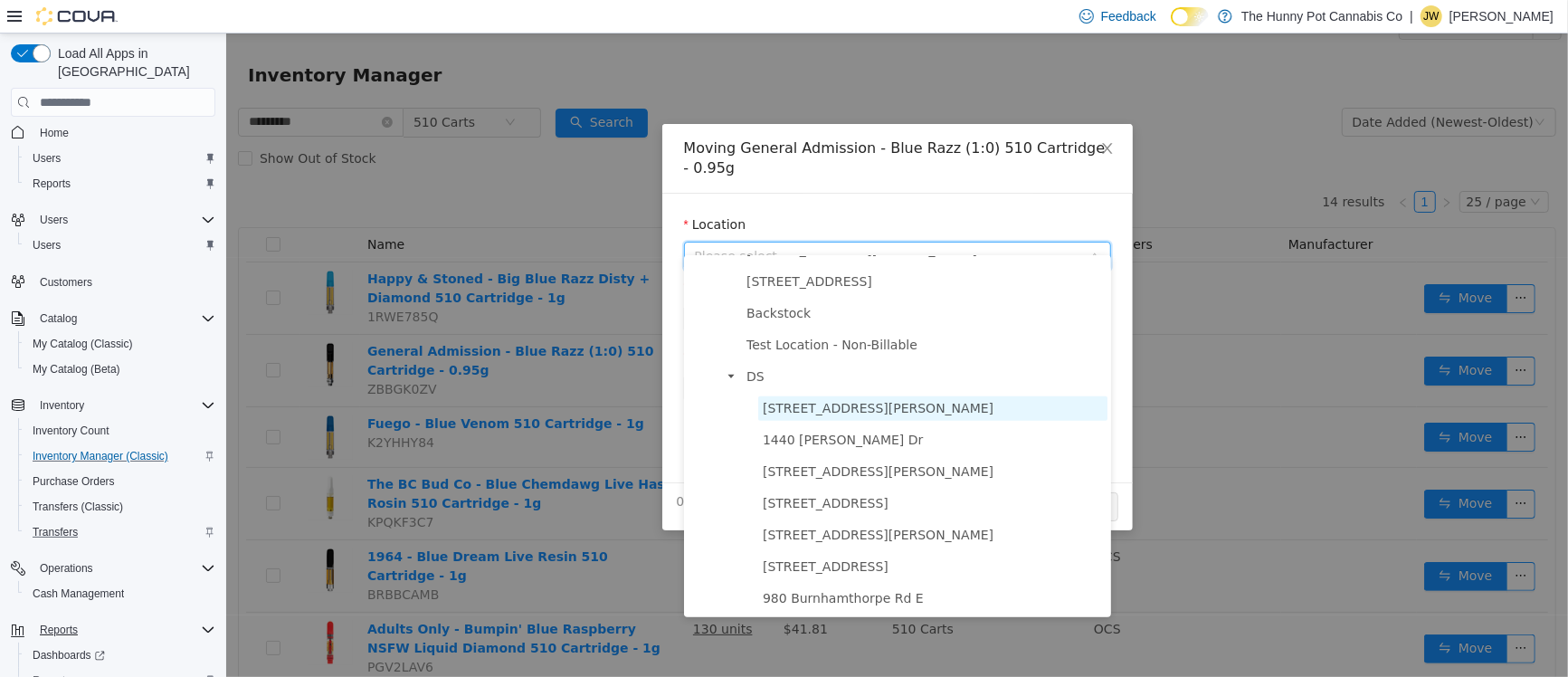
click at [832, 409] on span "[STREET_ADDRESS][PERSON_NAME]" at bounding box center [877, 408] width 230 height 15
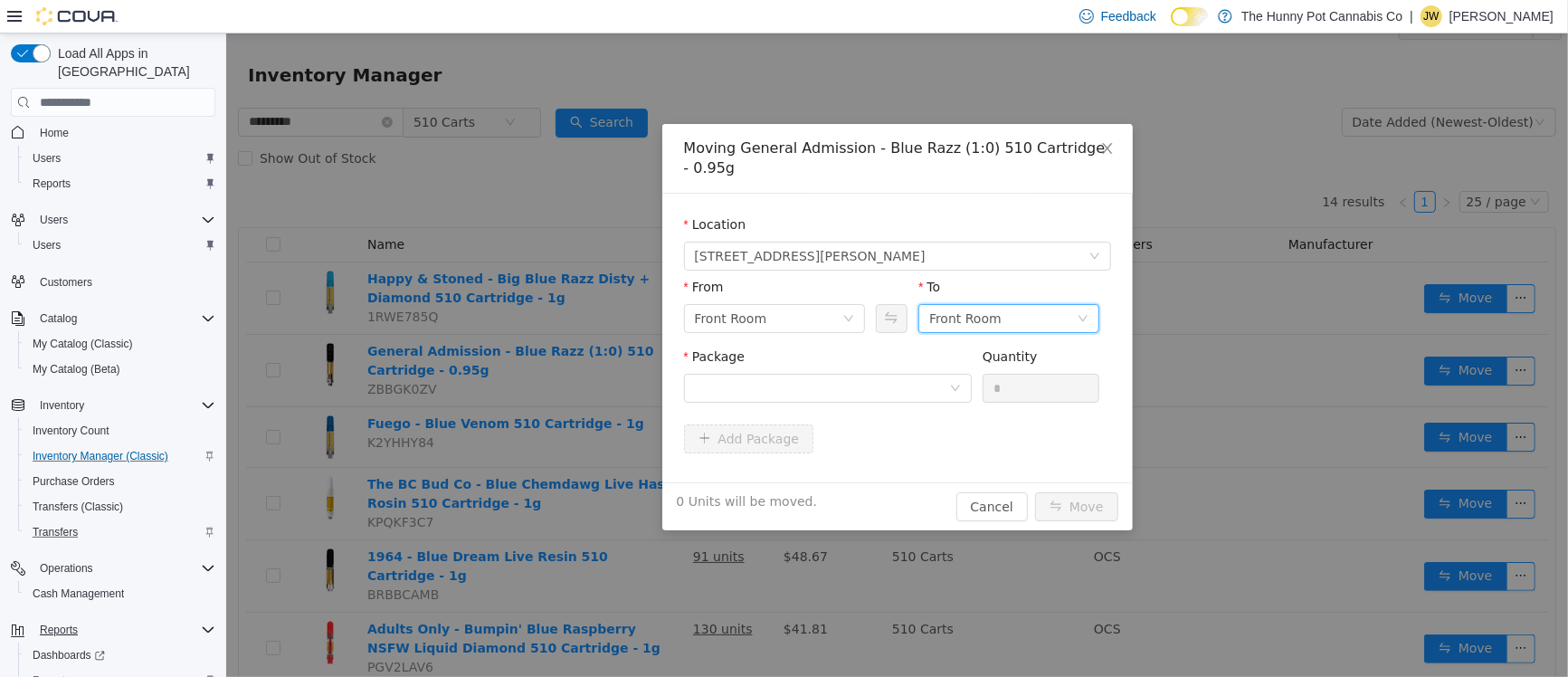
click at [1034, 311] on div "Front Room" at bounding box center [1002, 318] width 147 height 27
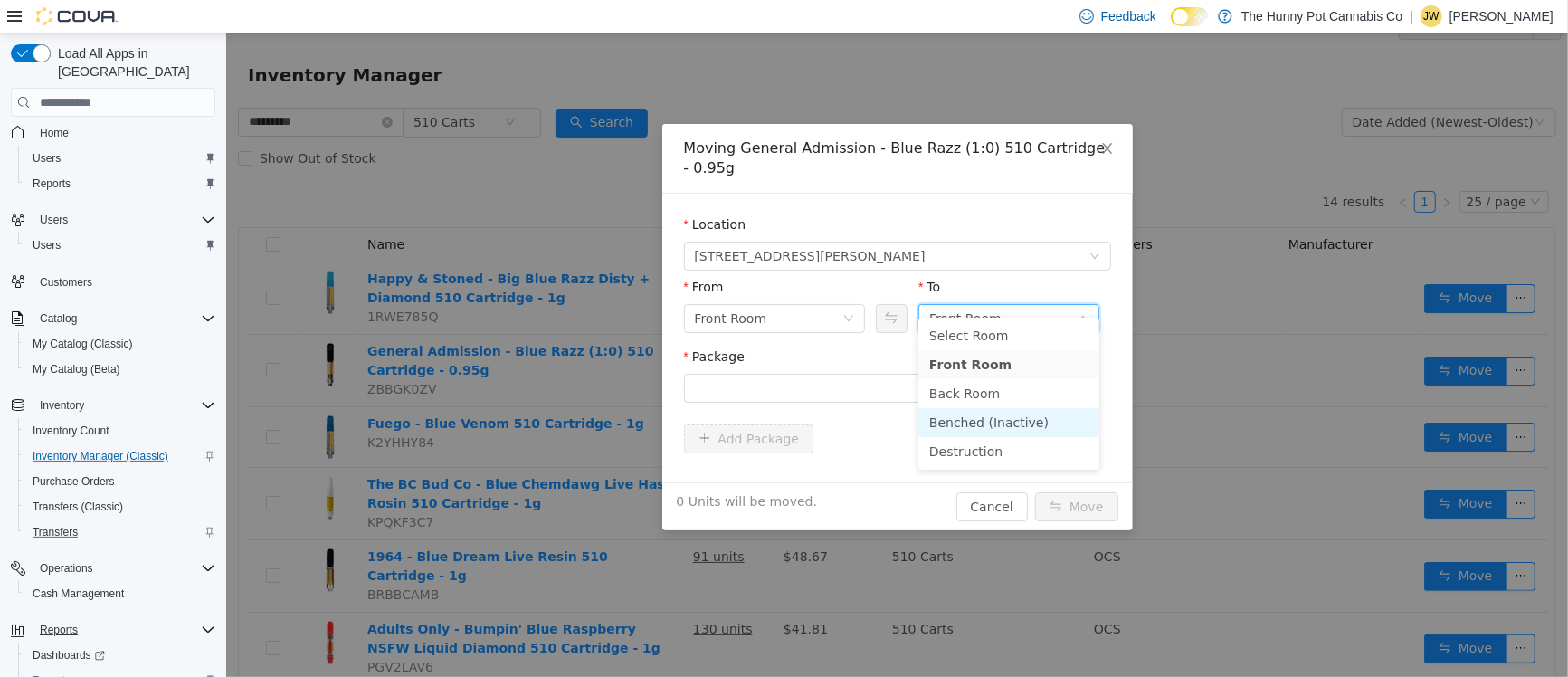
click at [1002, 427] on li "Benched (Inactive)" at bounding box center [1008, 422] width 181 height 29
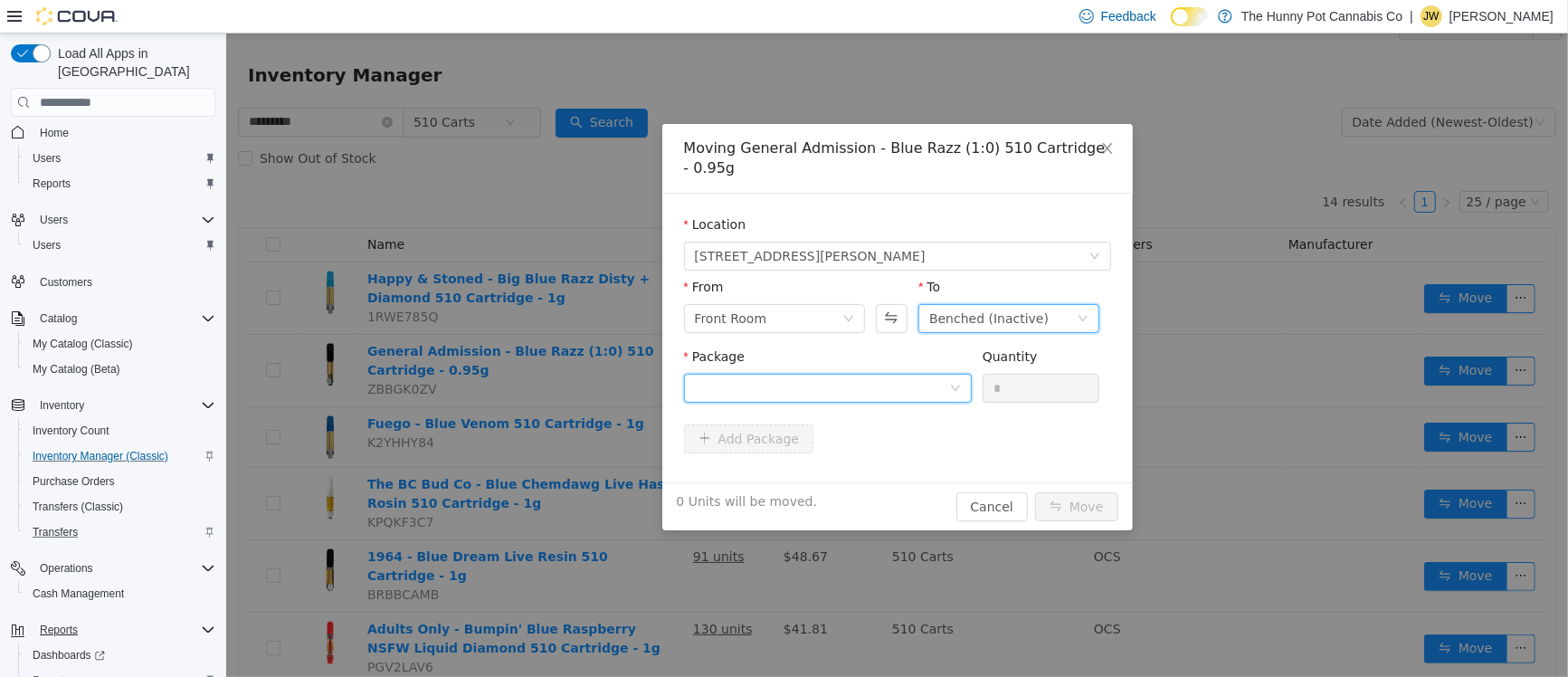
click at [782, 378] on div at bounding box center [821, 388] width 254 height 27
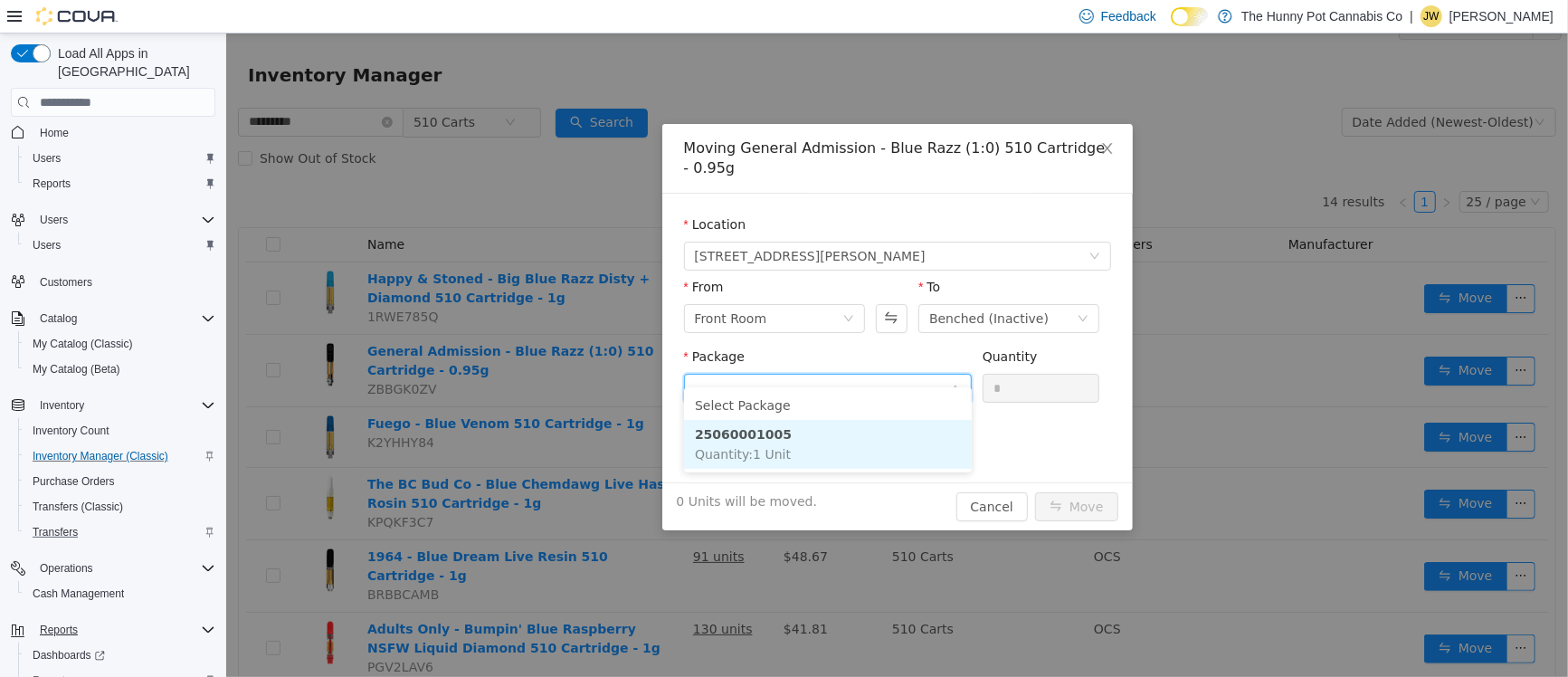
click at [778, 438] on li "25060001005 Quantity : 1 Unit" at bounding box center [826, 444] width 287 height 49
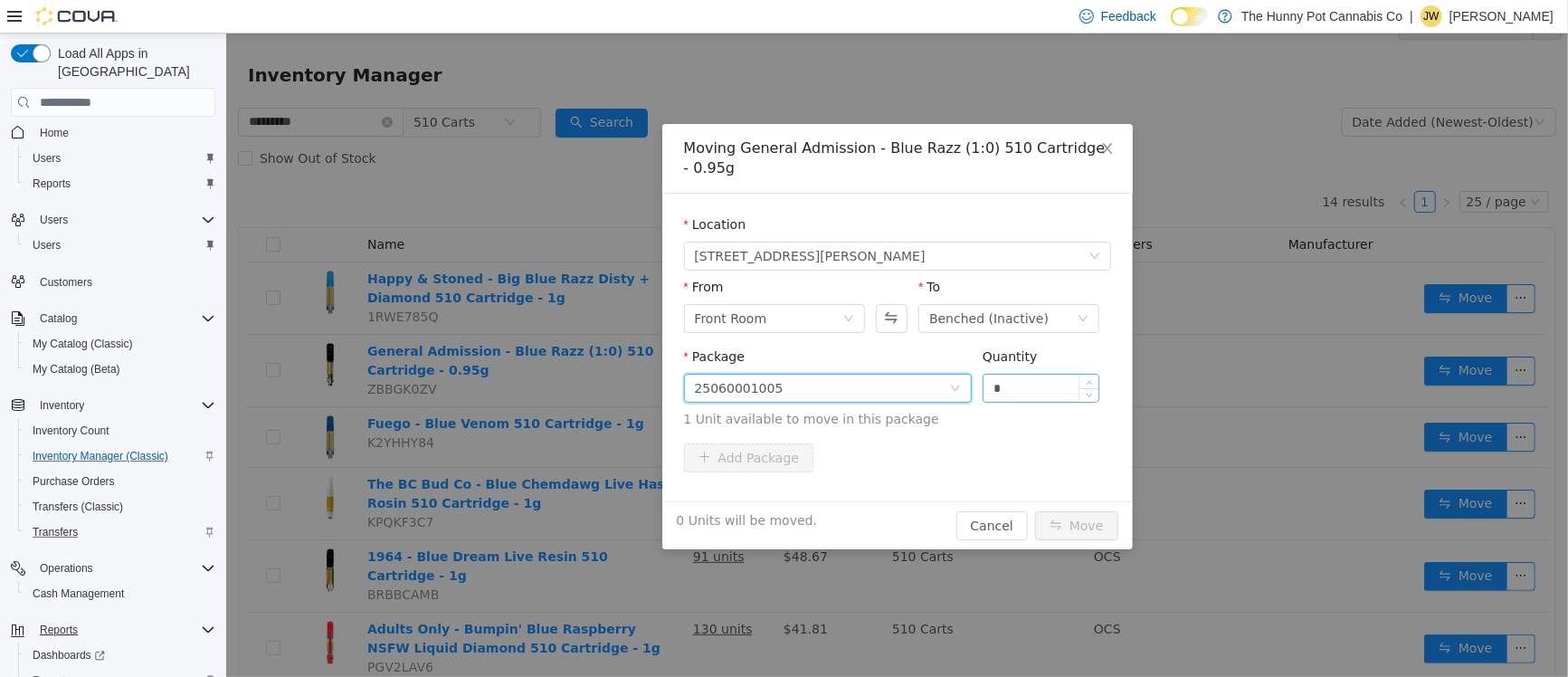
click at [1024, 375] on input "*" at bounding box center [1041, 388] width 116 height 27
type input "*"
click at [1034, 511] on button "Move" at bounding box center [1075, 525] width 83 height 29
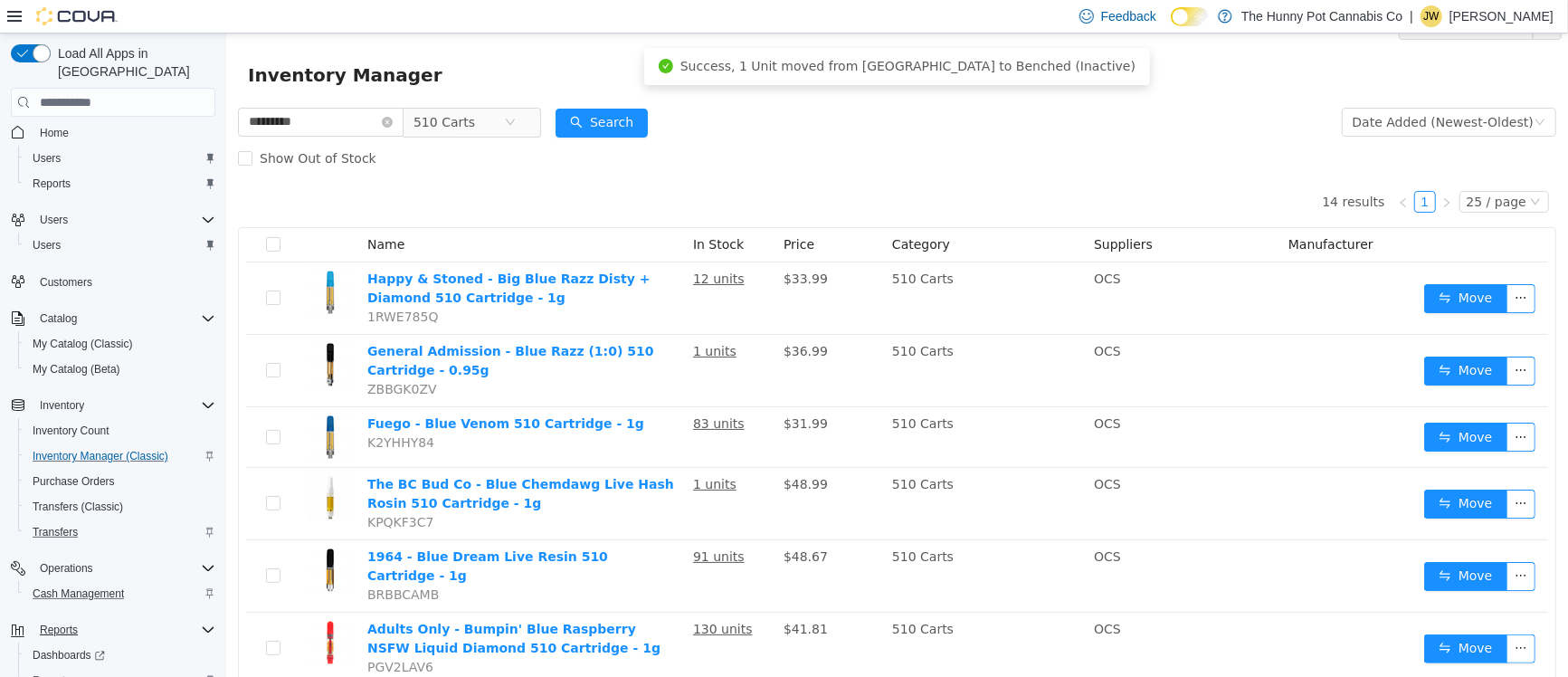
click at [131, 582] on div "Cash Management" at bounding box center [120, 593] width 190 height 22
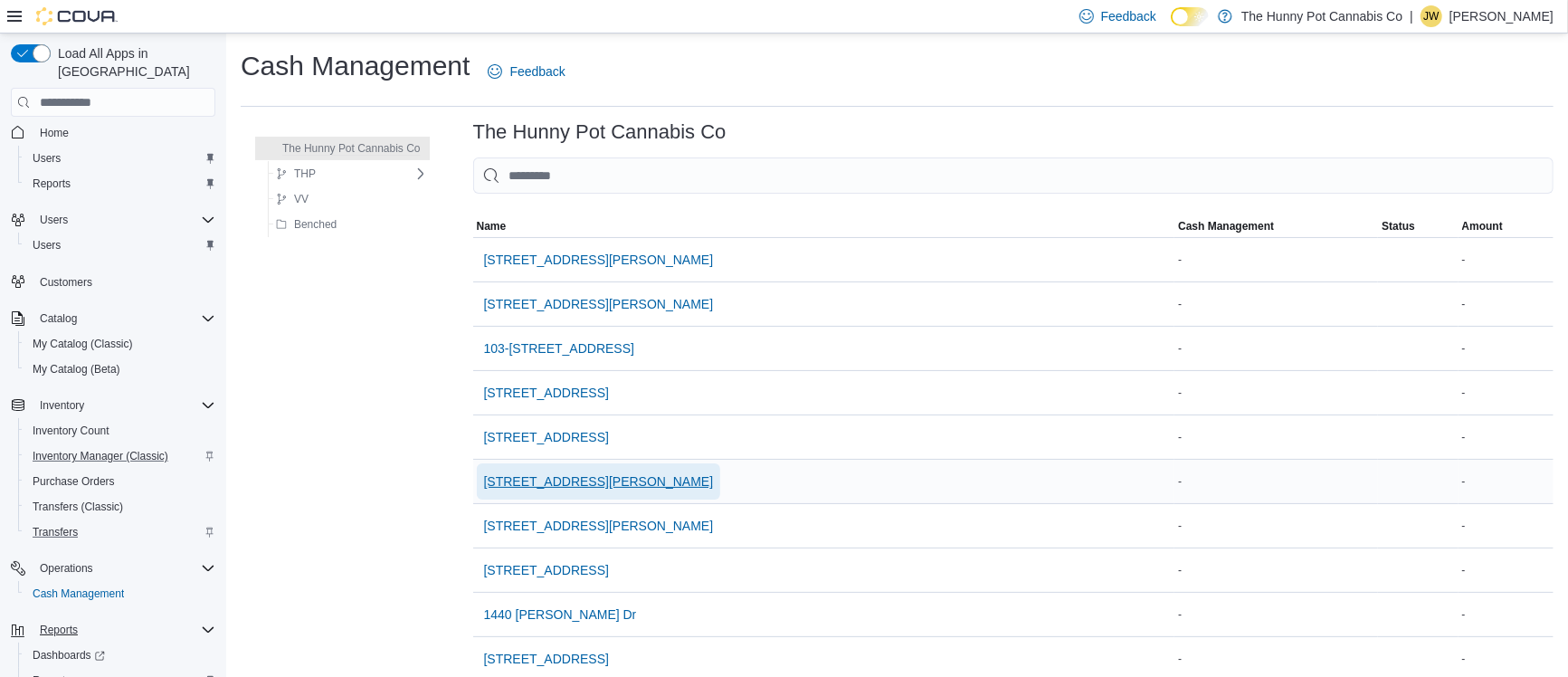
click at [528, 484] on span "[STREET_ADDRESS][PERSON_NAME]" at bounding box center [598, 482] width 229 height 18
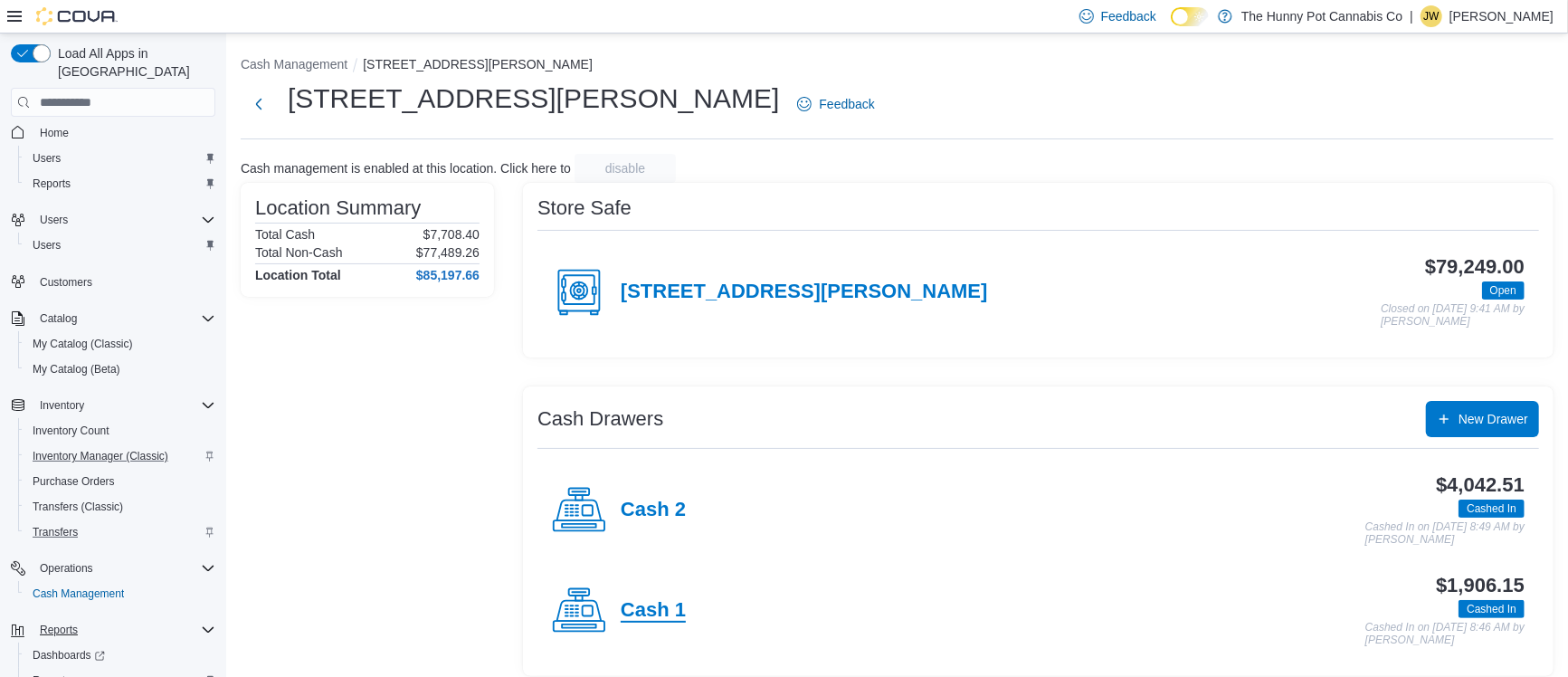
click at [650, 622] on h4 "Cash 1" at bounding box center [653, 611] width 65 height 24
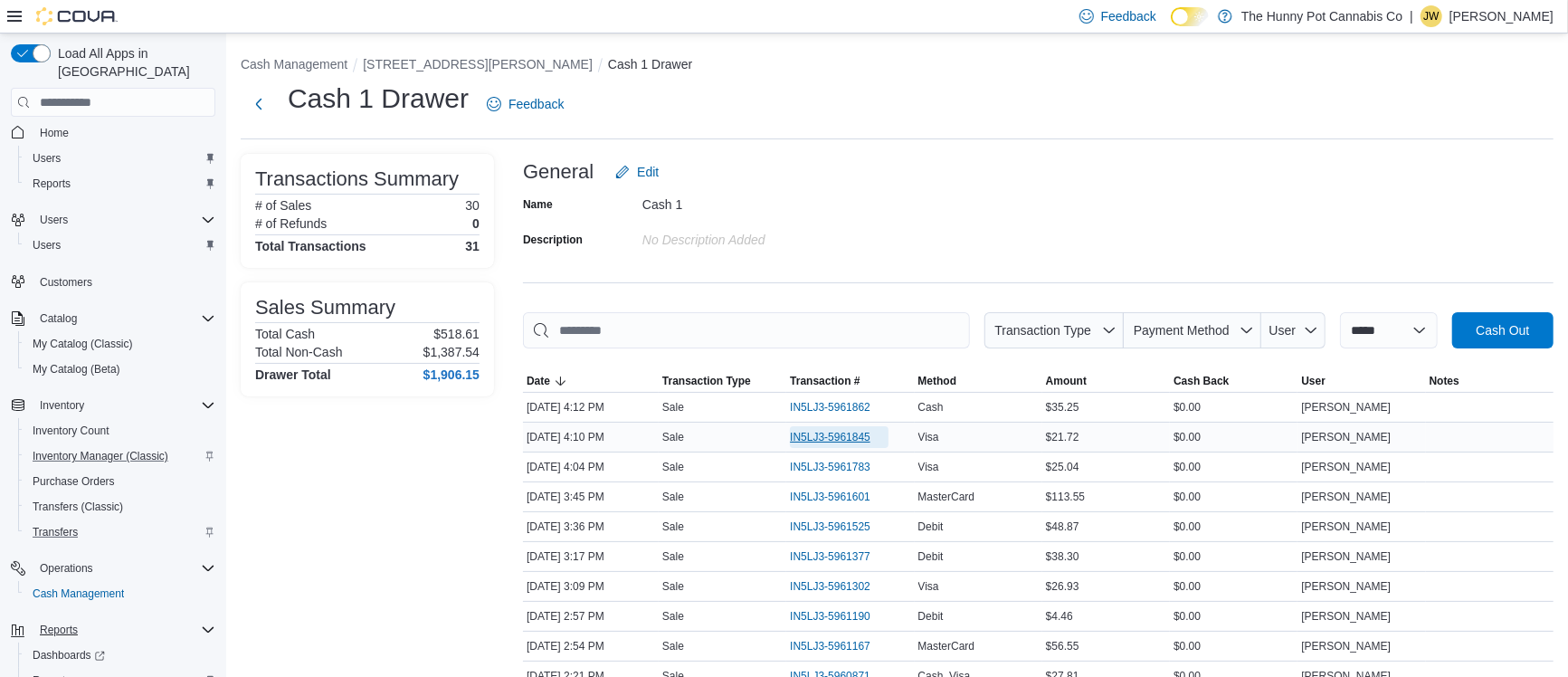
click at [825, 442] on span "IN5LJ3-5961845" at bounding box center [829, 437] width 80 height 15
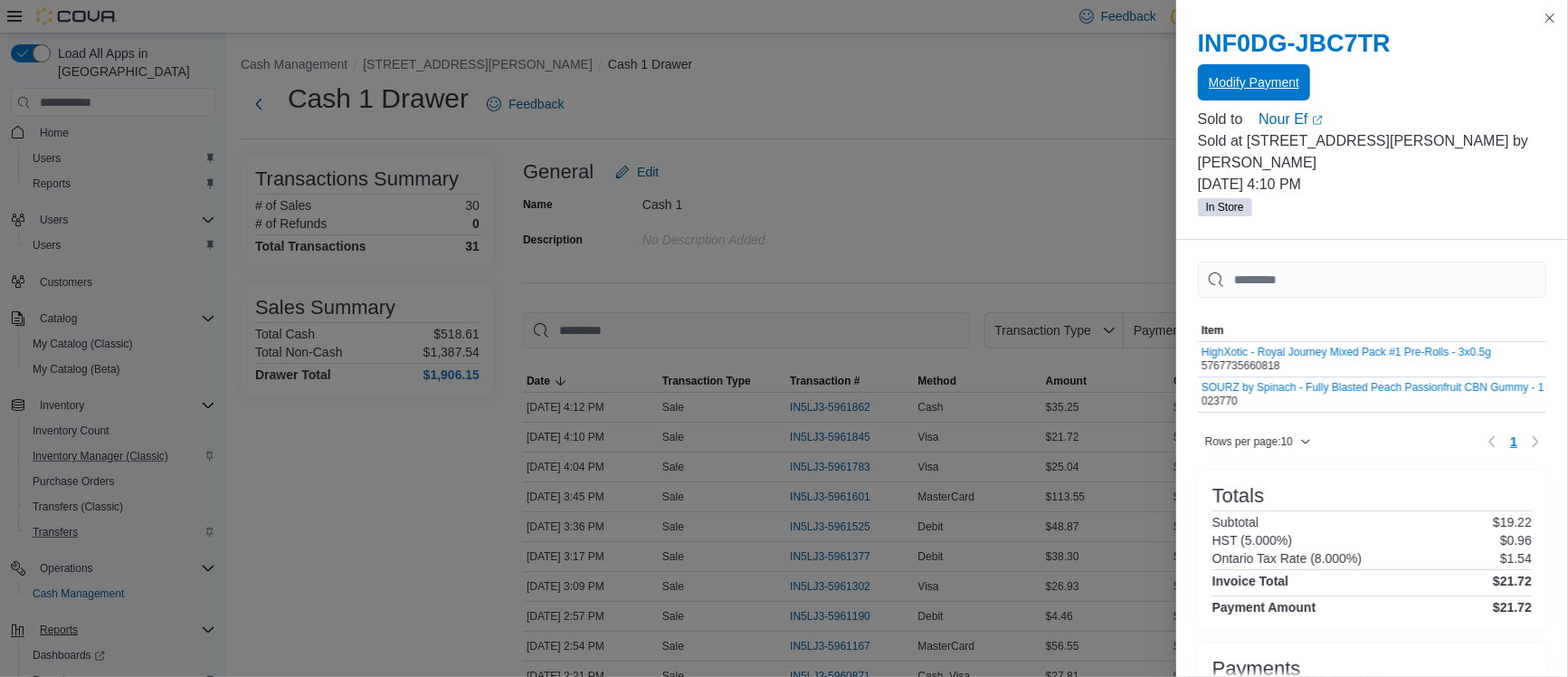
click at [1234, 86] on span "Modify Payment" at bounding box center [1254, 83] width 90 height 18
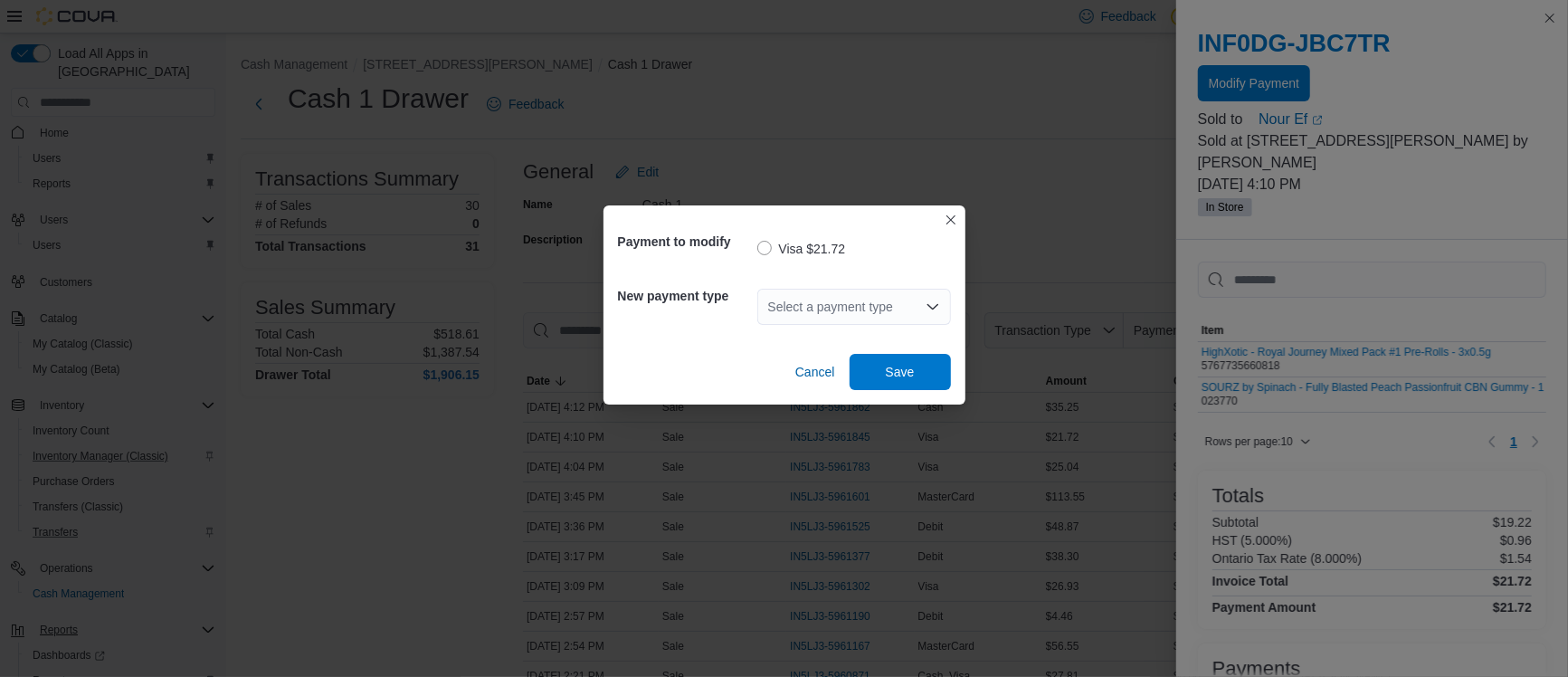
click at [781, 313] on div "Select a payment type" at bounding box center [854, 306] width 193 height 36
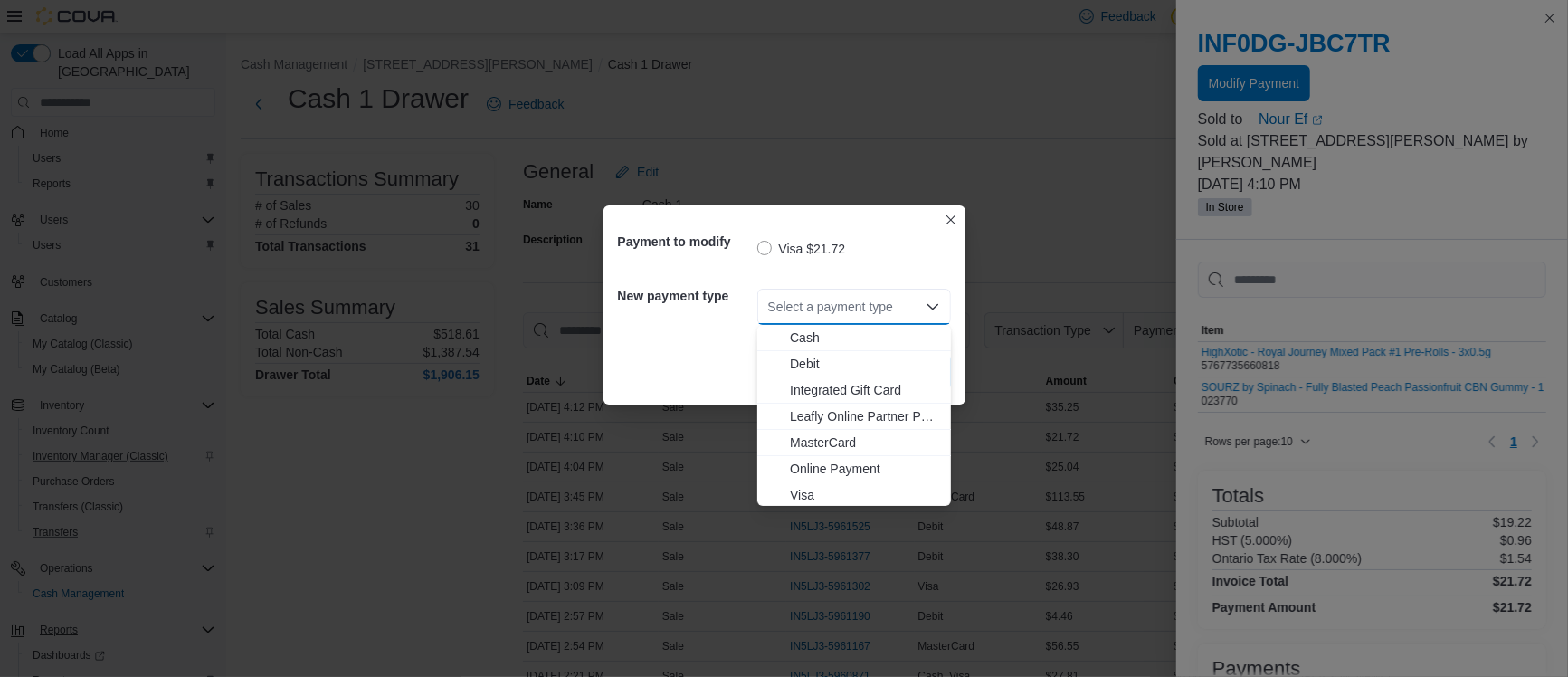
drag, startPoint x: 804, startPoint y: 495, endPoint x: 819, endPoint y: 382, distance: 114.0
click at [819, 382] on div "Cash Debit Integrated Gift Card Leafly Online Partner Payment MasterCard Online…" at bounding box center [854, 416] width 193 height 183
click at [820, 376] on button "Debit" at bounding box center [854, 364] width 193 height 26
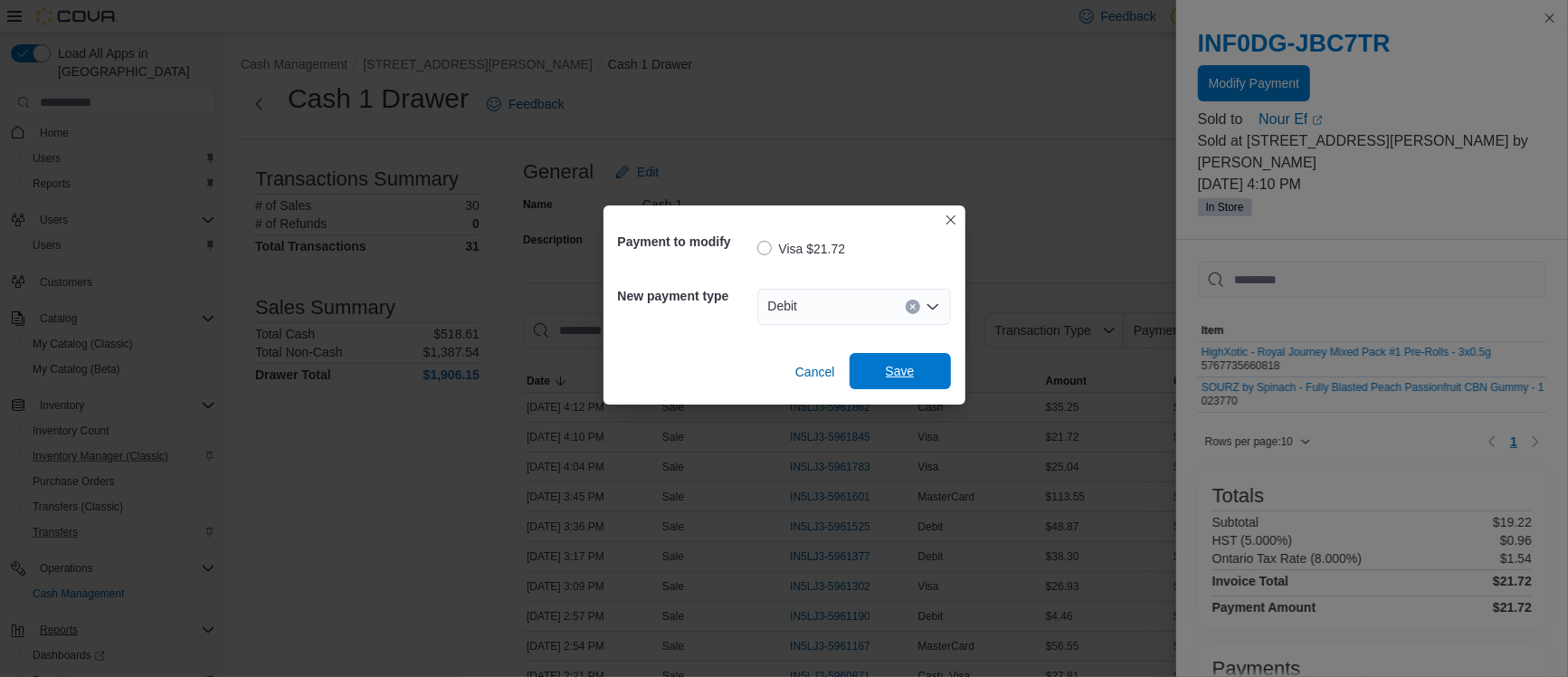
click at [885, 365] on span "Save" at bounding box center [899, 371] width 29 height 18
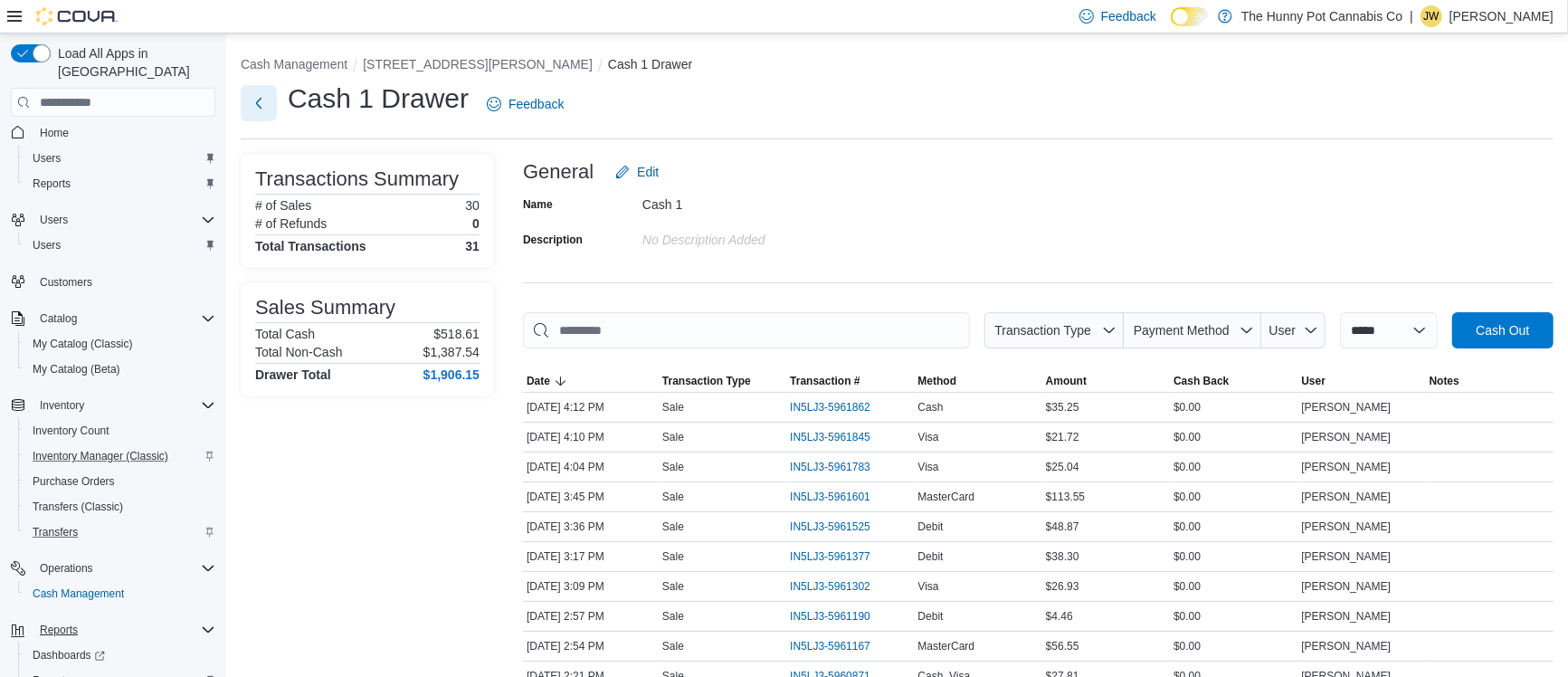
click at [263, 101] on button "Next" at bounding box center [258, 102] width 36 height 36
